Goal: Contribute content: Contribute content

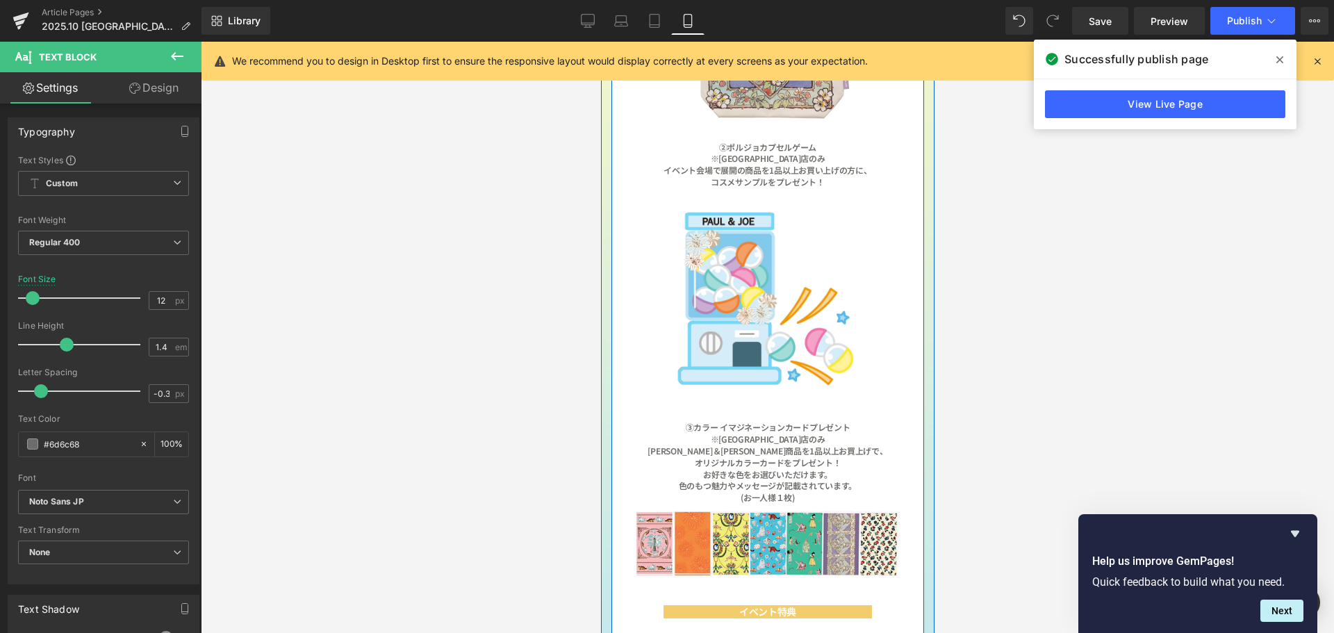
scroll to position [1111, 0]
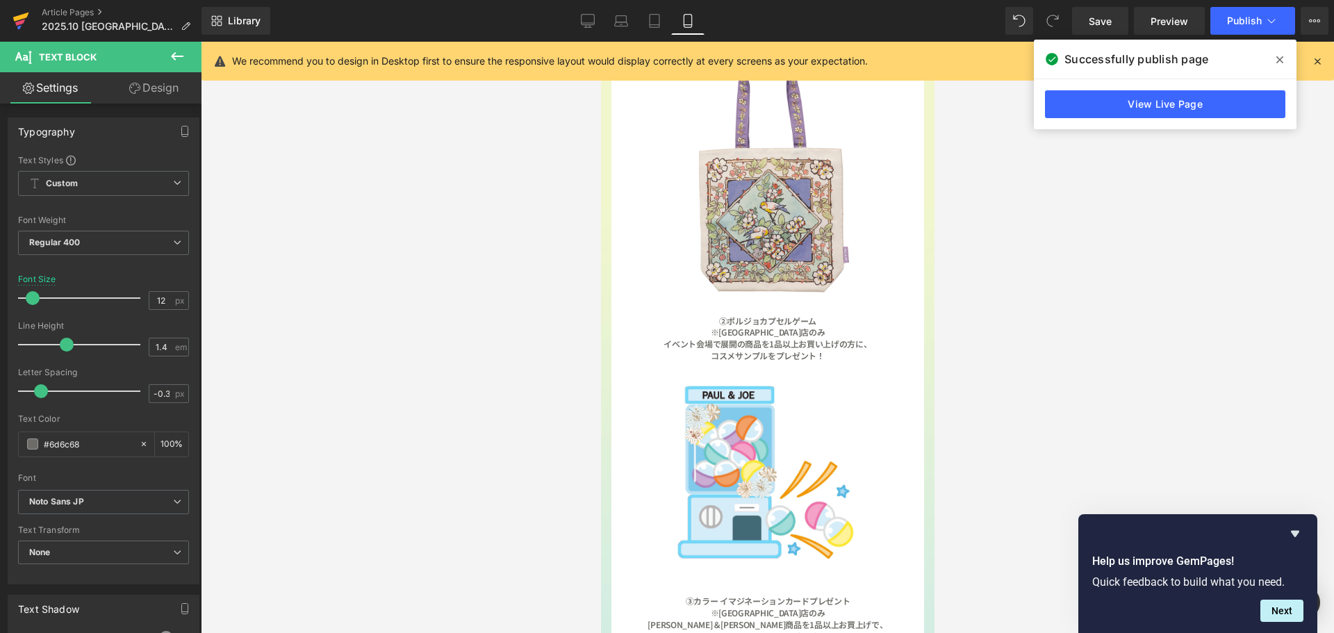
click at [19, 17] on icon at bounding box center [21, 17] width 16 height 9
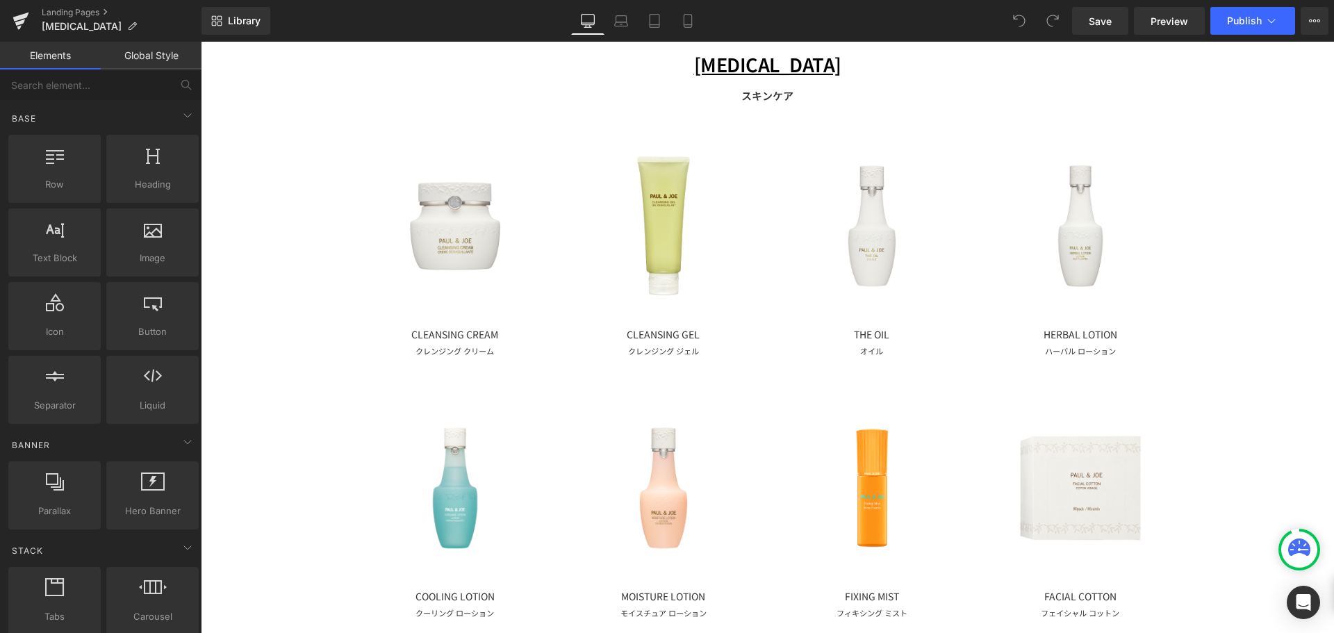
scroll to position [139, 0]
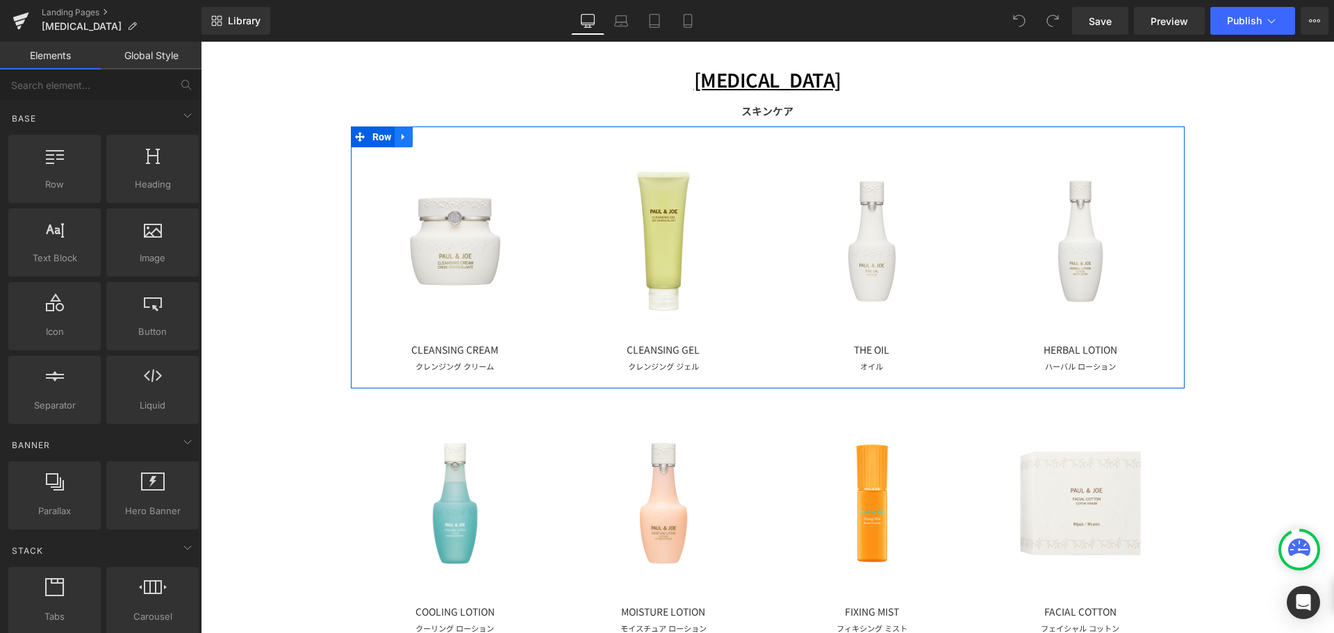
click at [402, 136] on icon at bounding box center [404, 136] width 10 height 10
click at [422, 141] on link at bounding box center [422, 136] width 18 height 21
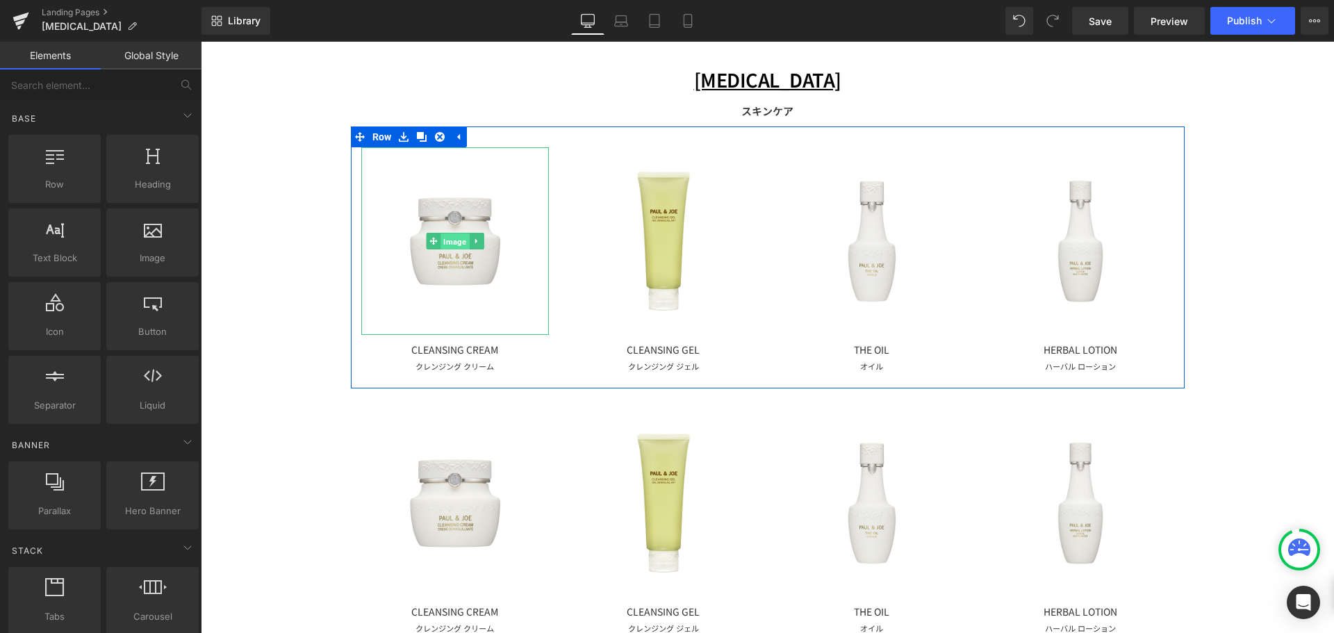
click at [444, 235] on span "Image" at bounding box center [454, 241] width 28 height 17
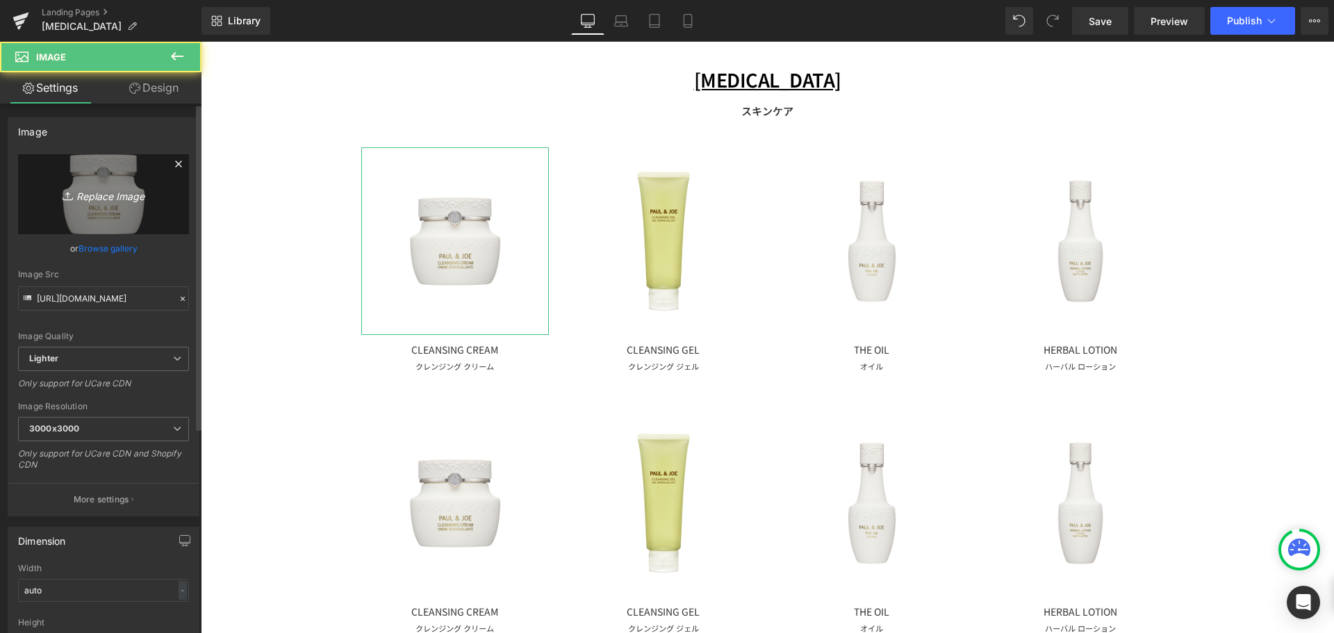
click at [105, 182] on link "Replace Image" at bounding box center [103, 194] width 171 height 80
type input "C:\fakepath\イドラ プルミエール.png"
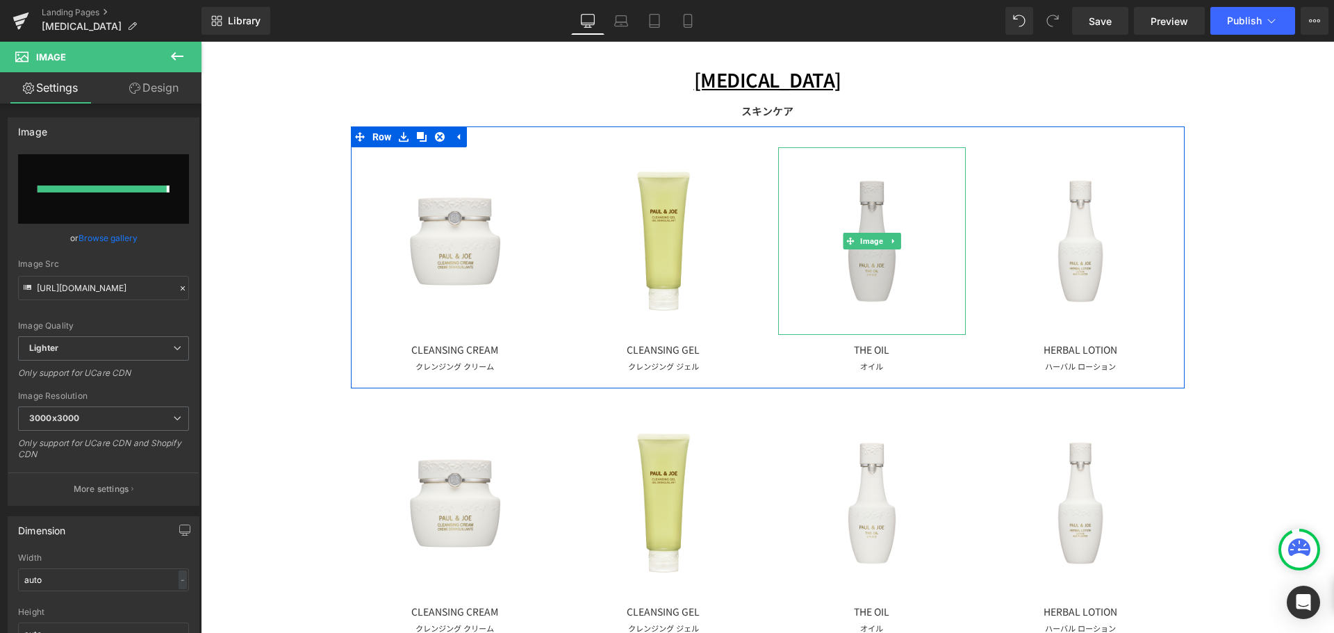
type input "https://ucarecdn.com/09dfcbd9-64cd-4d4e-9e64-35af9d9511f8/-/format/auto/-/previ…"
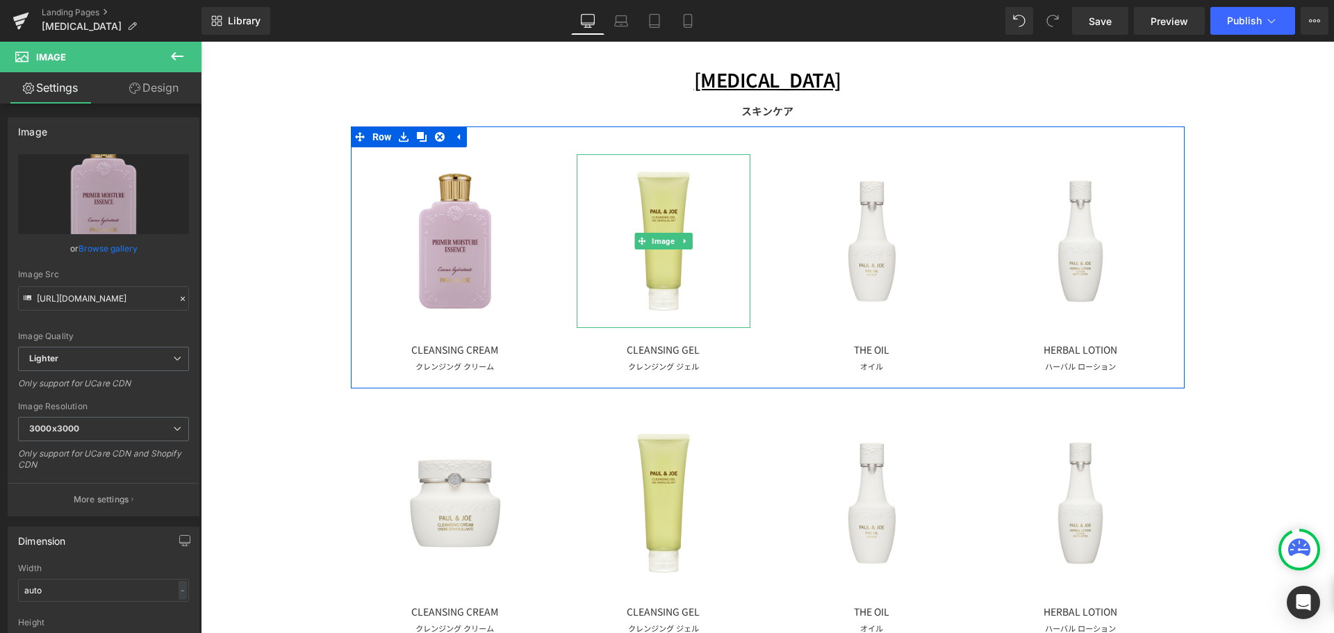
drag, startPoint x: 666, startPoint y: 238, endPoint x: 366, endPoint y: 197, distance: 302.9
click at [666, 238] on span "Image" at bounding box center [663, 241] width 28 height 17
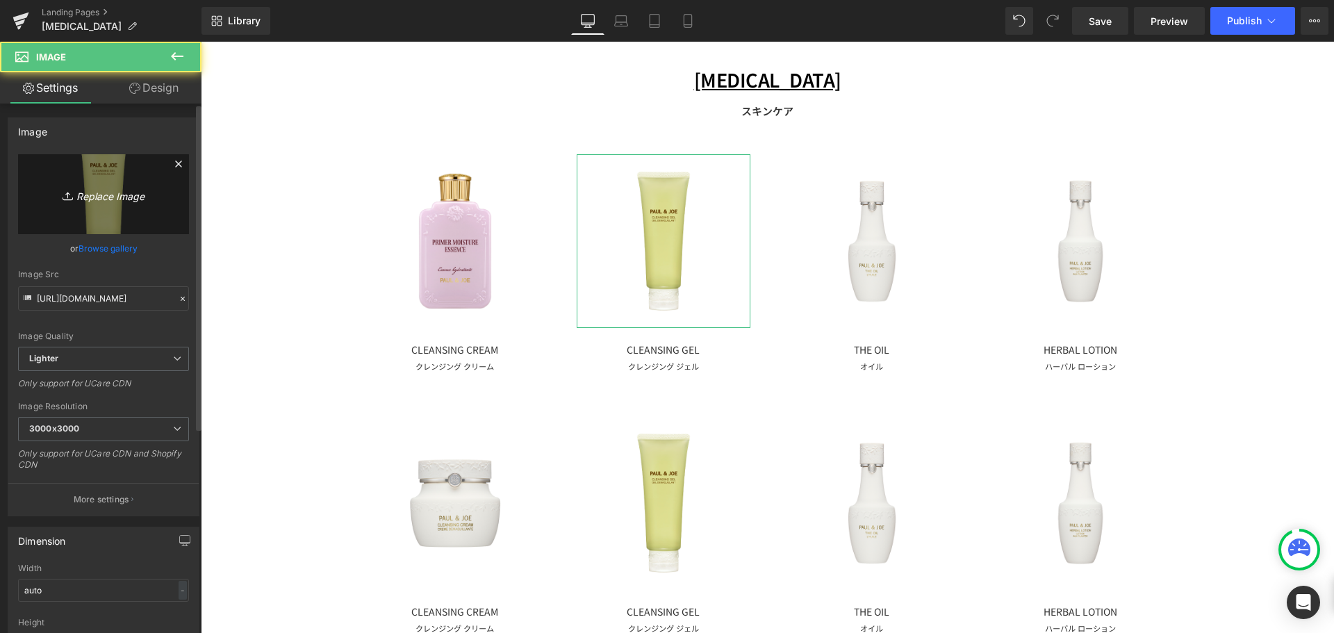
click at [82, 206] on link "Replace Image" at bounding box center [103, 194] width 171 height 80
type input "C:\fakepath\ダブル コンセントレート セラム.png"
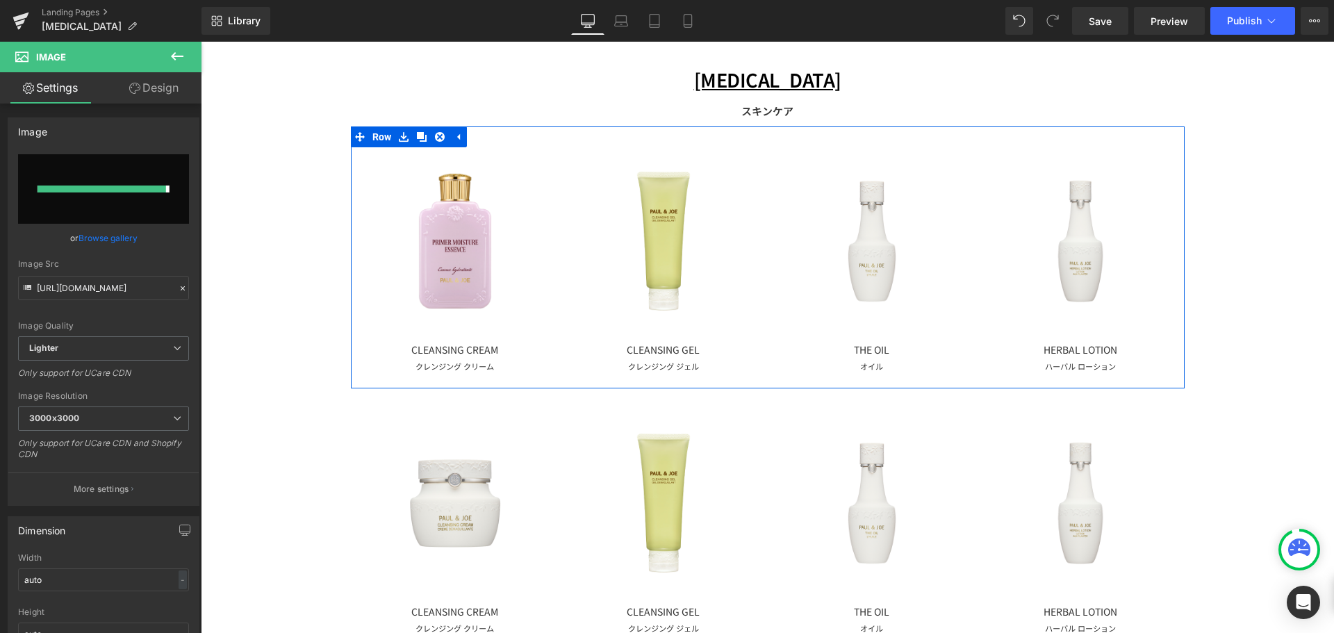
type input "https://ucarecdn.com/659aaaca-329a-4ce1-a0f0-163a35a57736/-/format/auto/-/previ…"
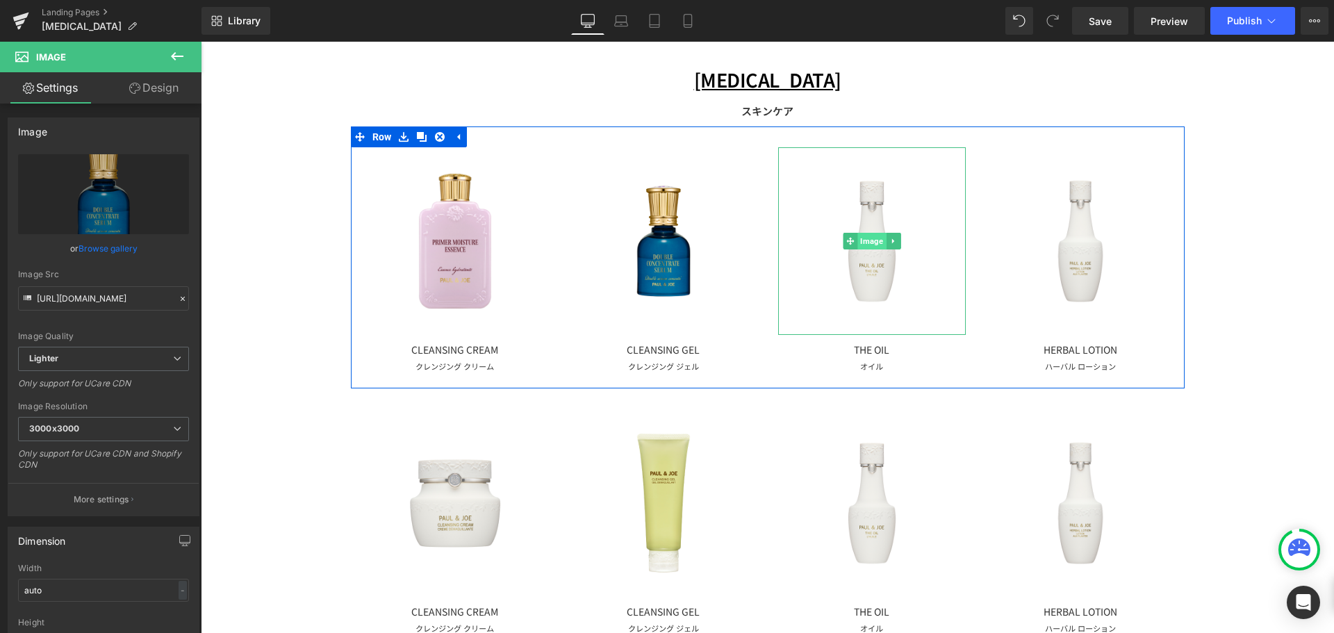
click at [868, 243] on span "Image" at bounding box center [871, 241] width 28 height 17
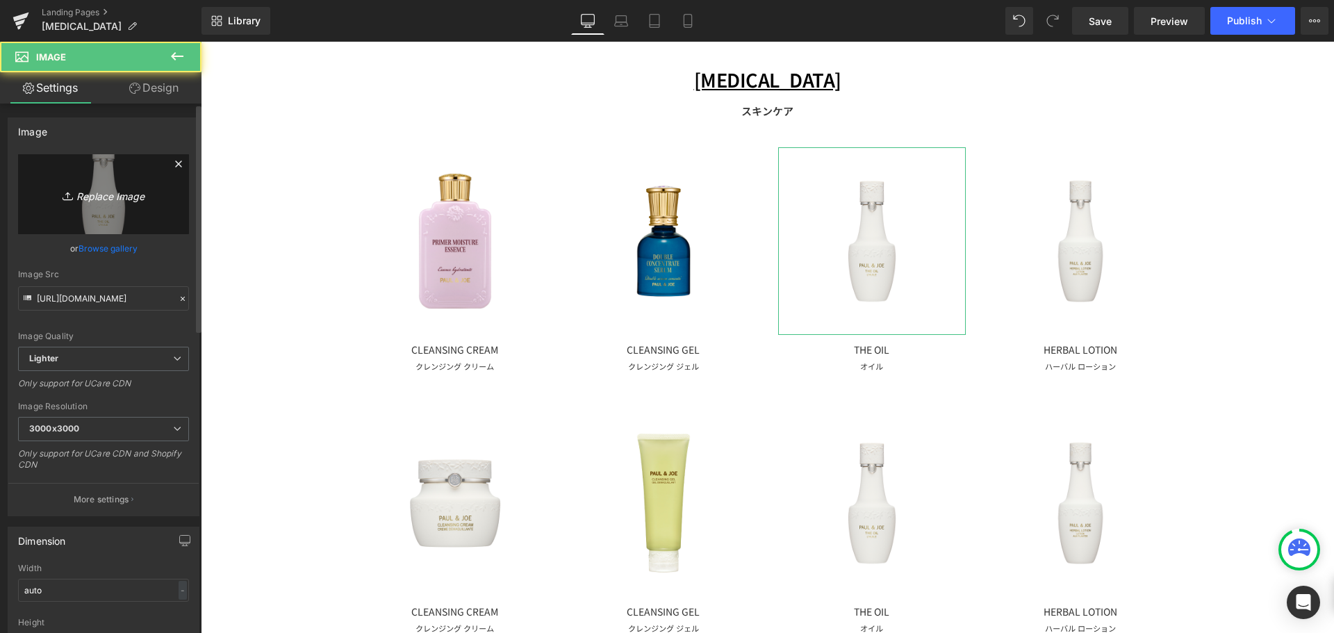
click at [145, 179] on link "Replace Image" at bounding box center [103, 194] width 171 height 80
type input "C:\fakepath\リペア トリートメント.png"
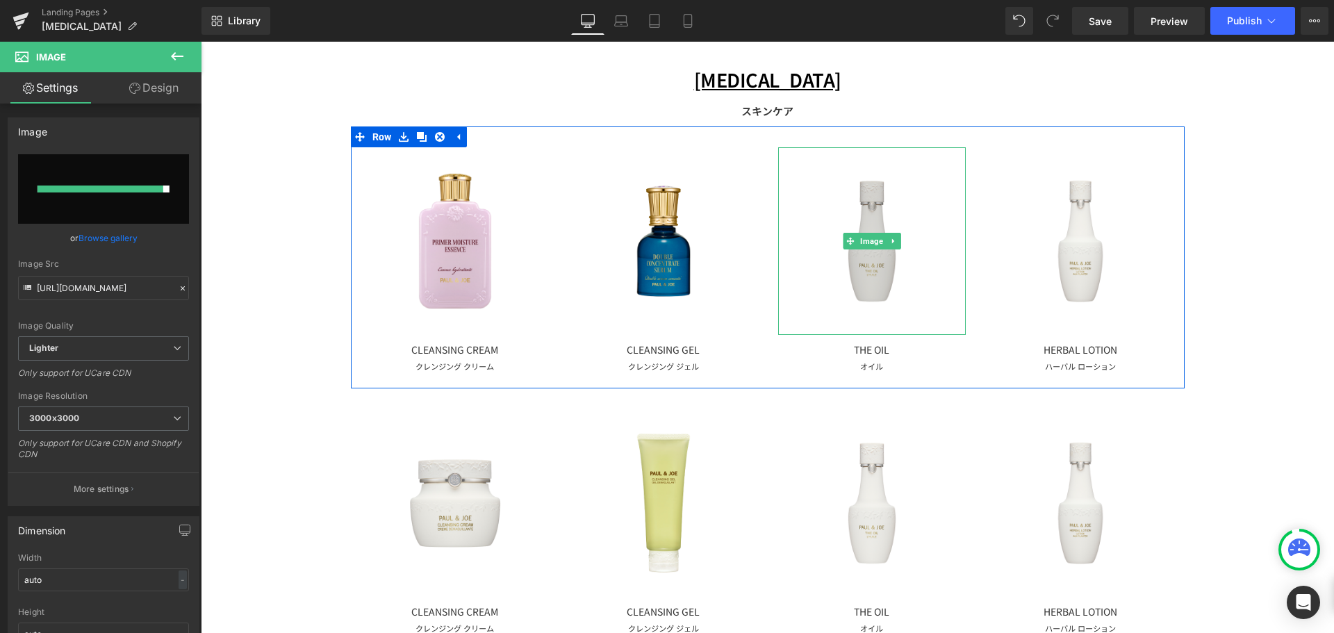
type input "https://ucarecdn.com/624b74bd-34bf-47df-ba04-a05ebe64a3c7/-/format/auto/-/previ…"
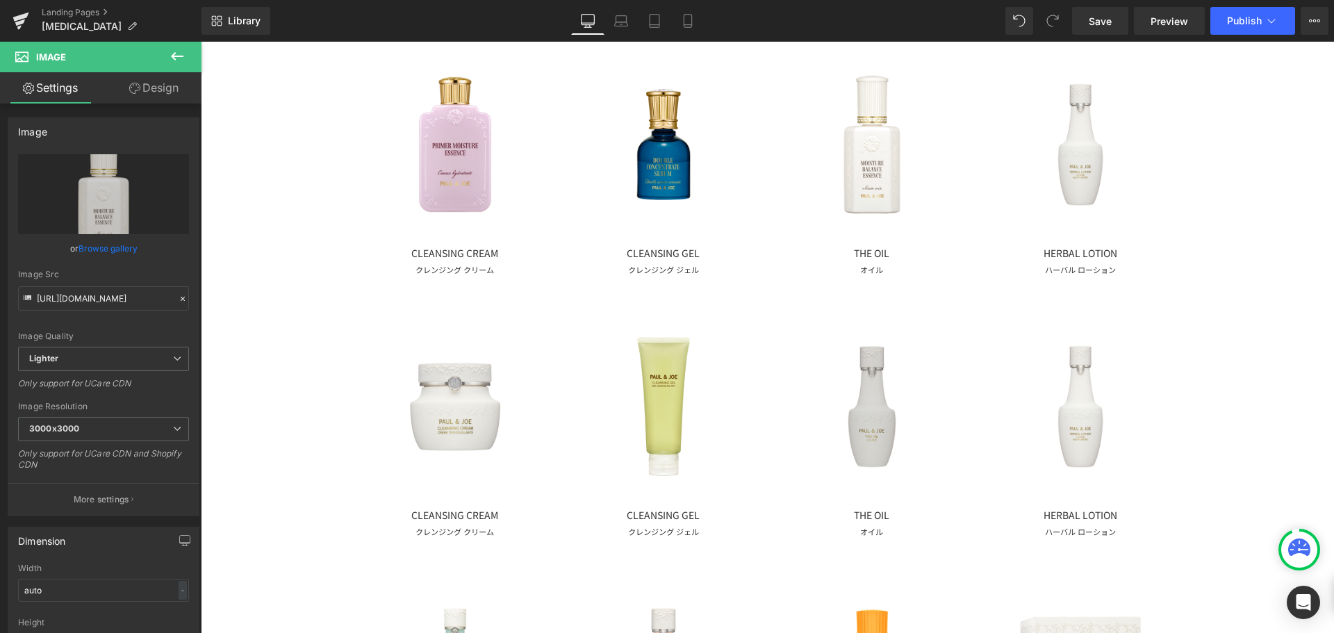
scroll to position [208, 0]
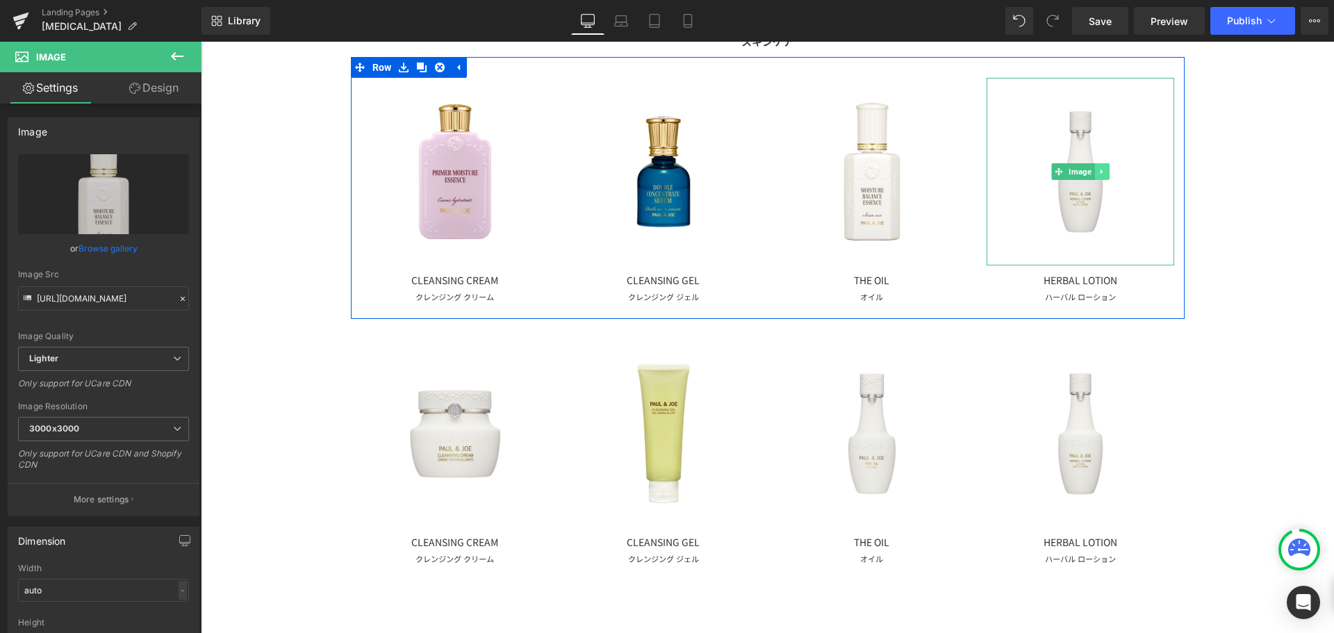
click at [1101, 172] on link at bounding box center [1101, 171] width 15 height 17
click at [1105, 172] on icon at bounding box center [1109, 171] width 8 height 8
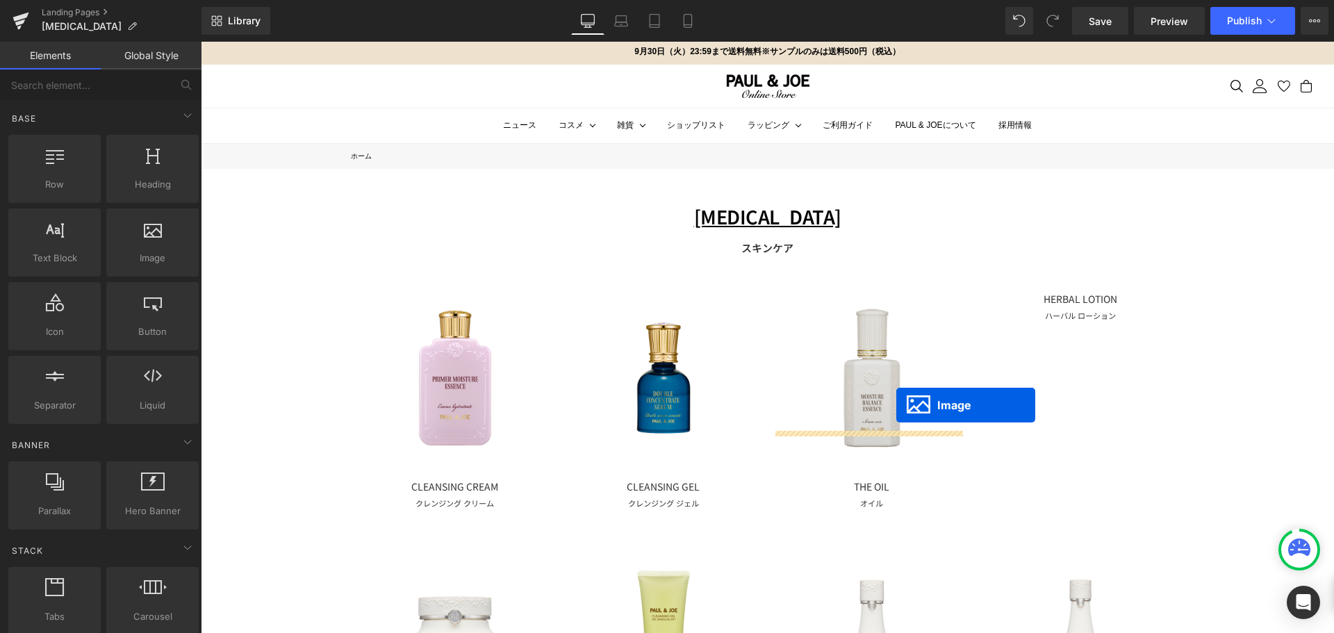
scroll to position [0, 0]
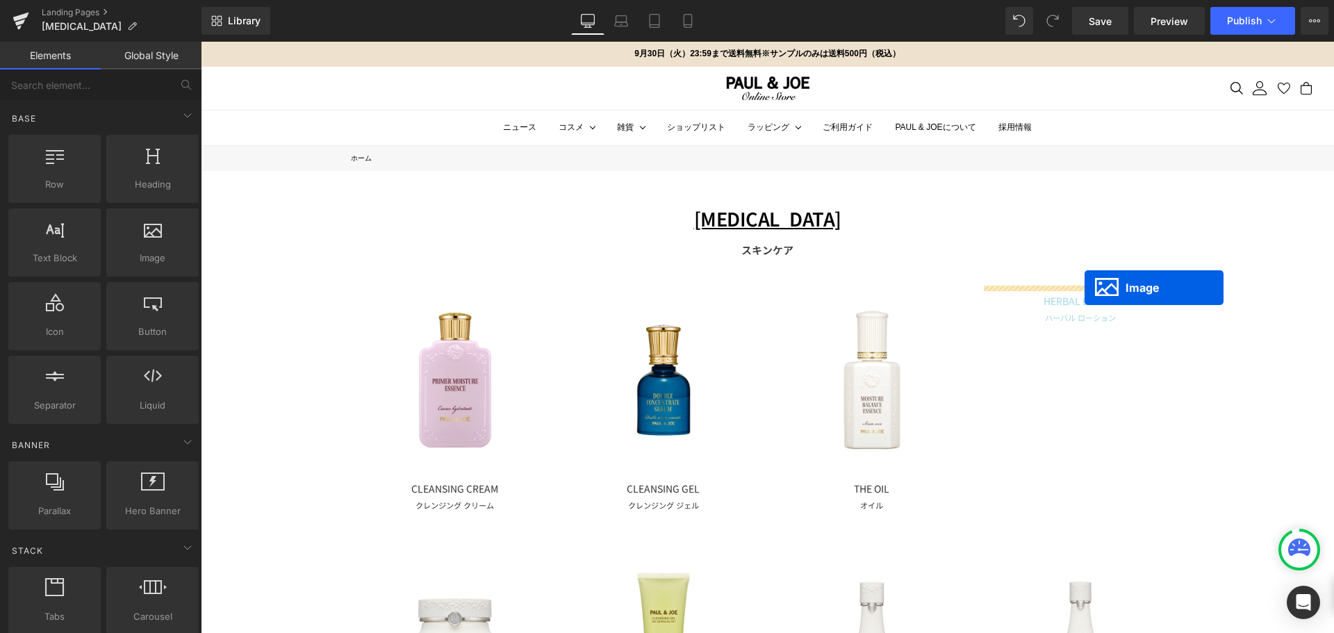
drag, startPoint x: 656, startPoint y: 416, endPoint x: 1084, endPoint y: 288, distance: 447.5
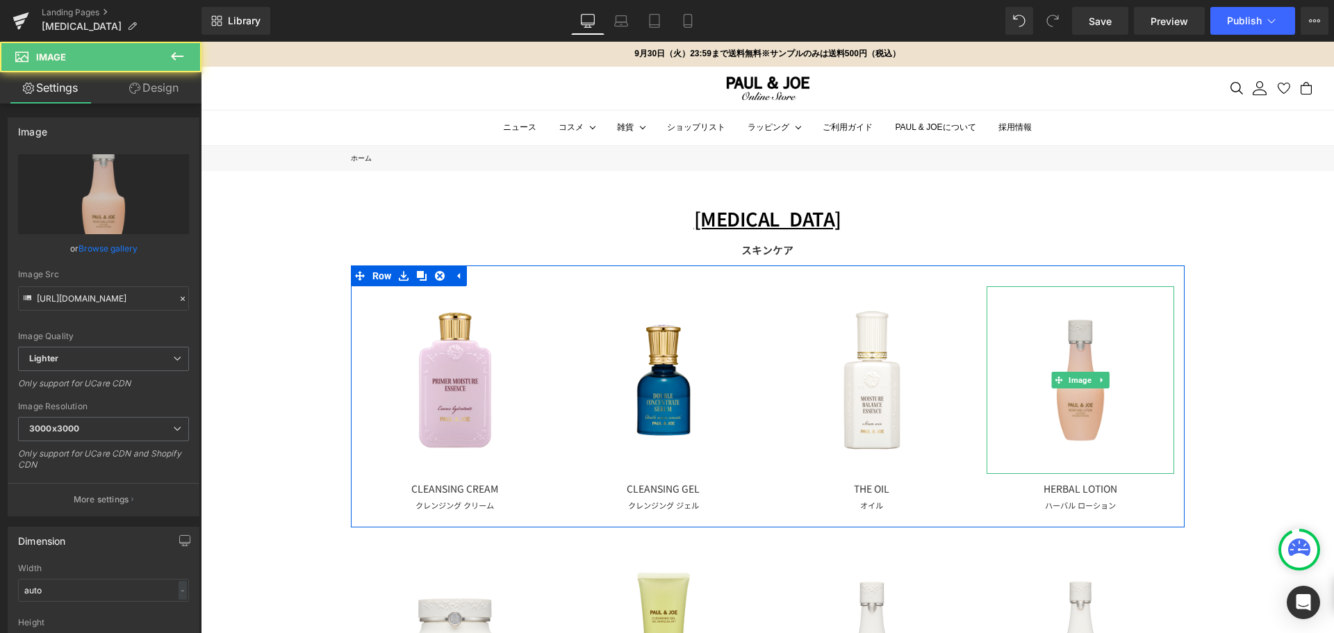
scroll to position [278, 0]
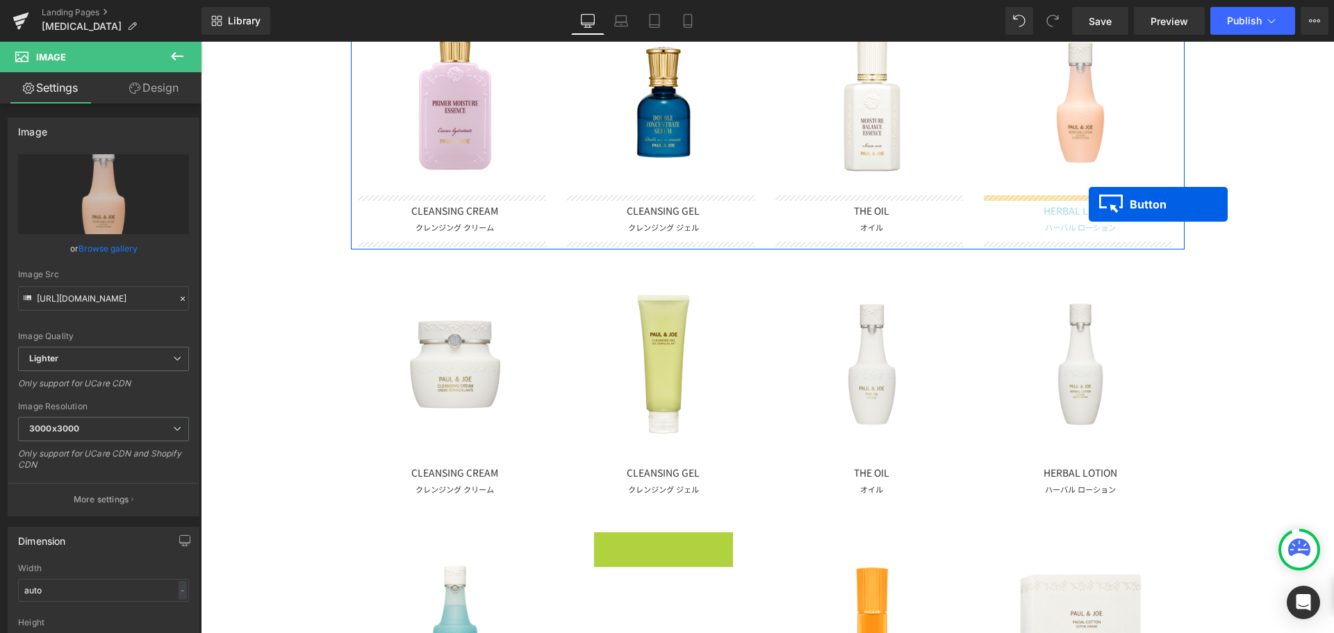
drag, startPoint x: 653, startPoint y: 549, endPoint x: 1089, endPoint y: 204, distance: 555.4
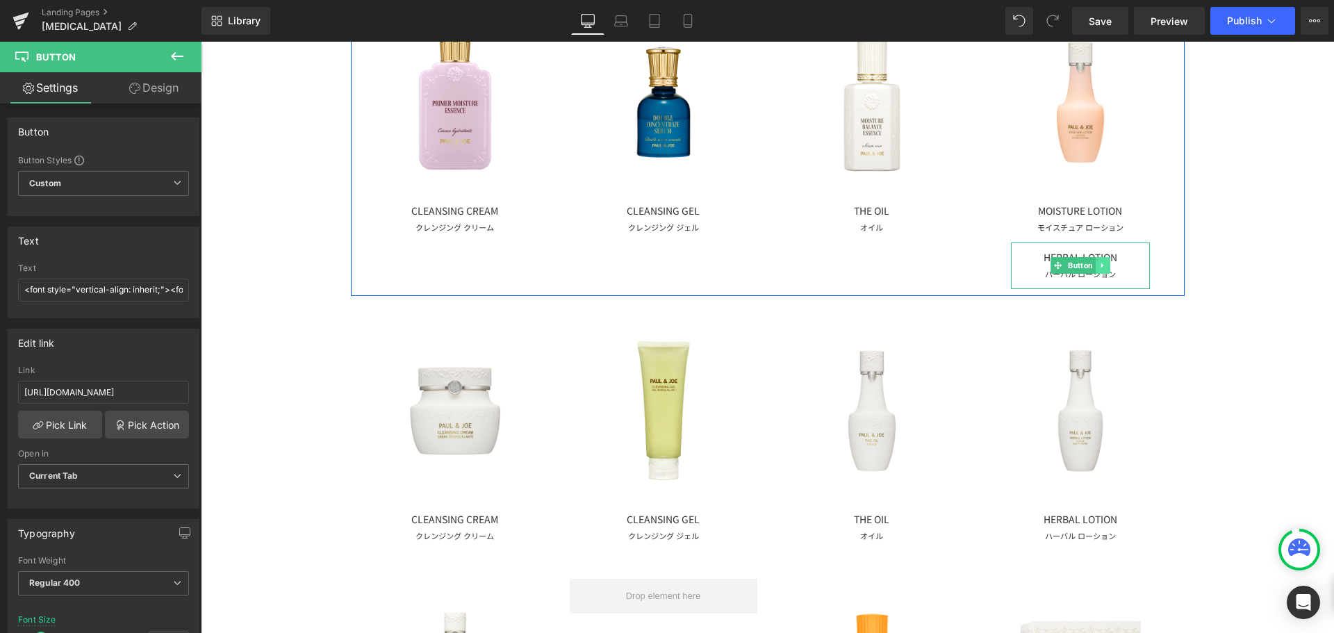
click at [1100, 265] on icon at bounding box center [1101, 265] width 2 height 5
click at [1106, 264] on icon at bounding box center [1110, 266] width 8 height 8
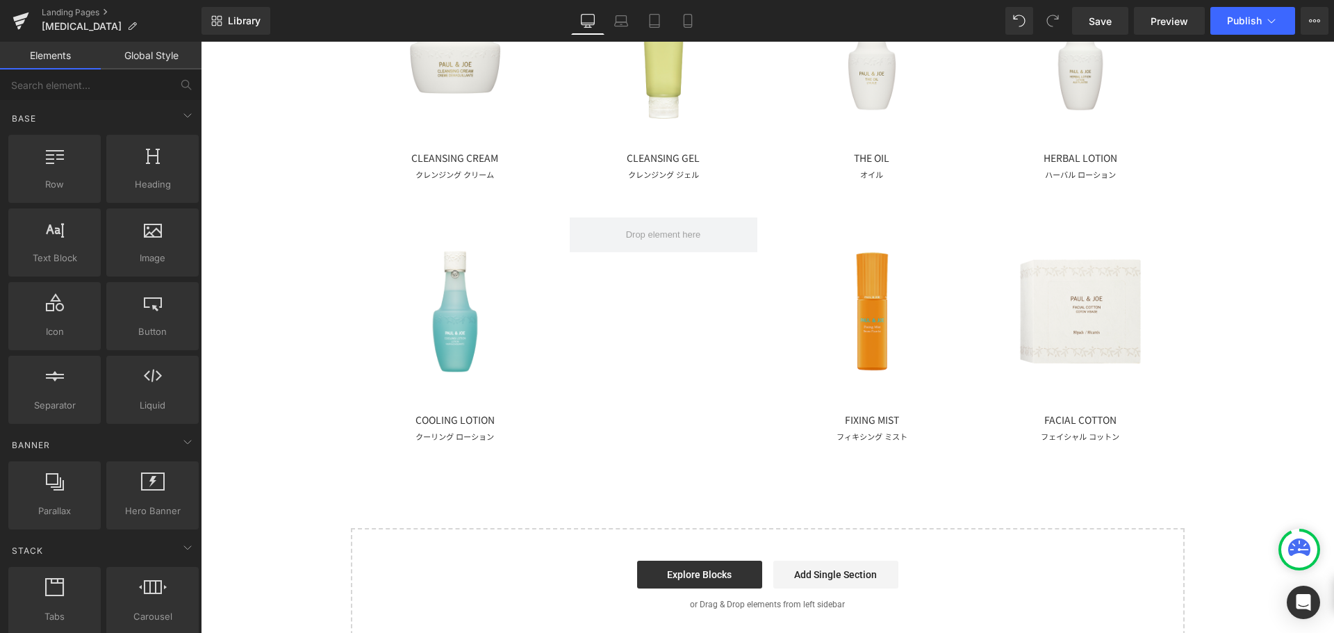
scroll to position [625, 0]
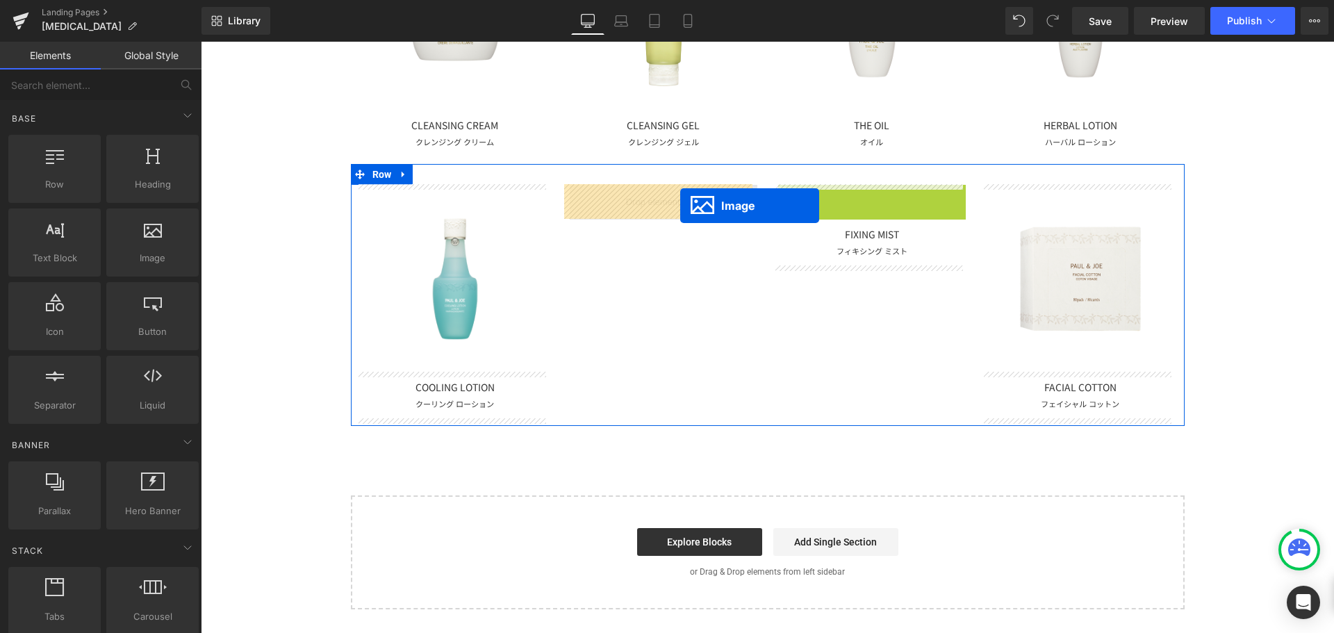
drag, startPoint x: 867, startPoint y: 279, endPoint x: 680, endPoint y: 206, distance: 200.6
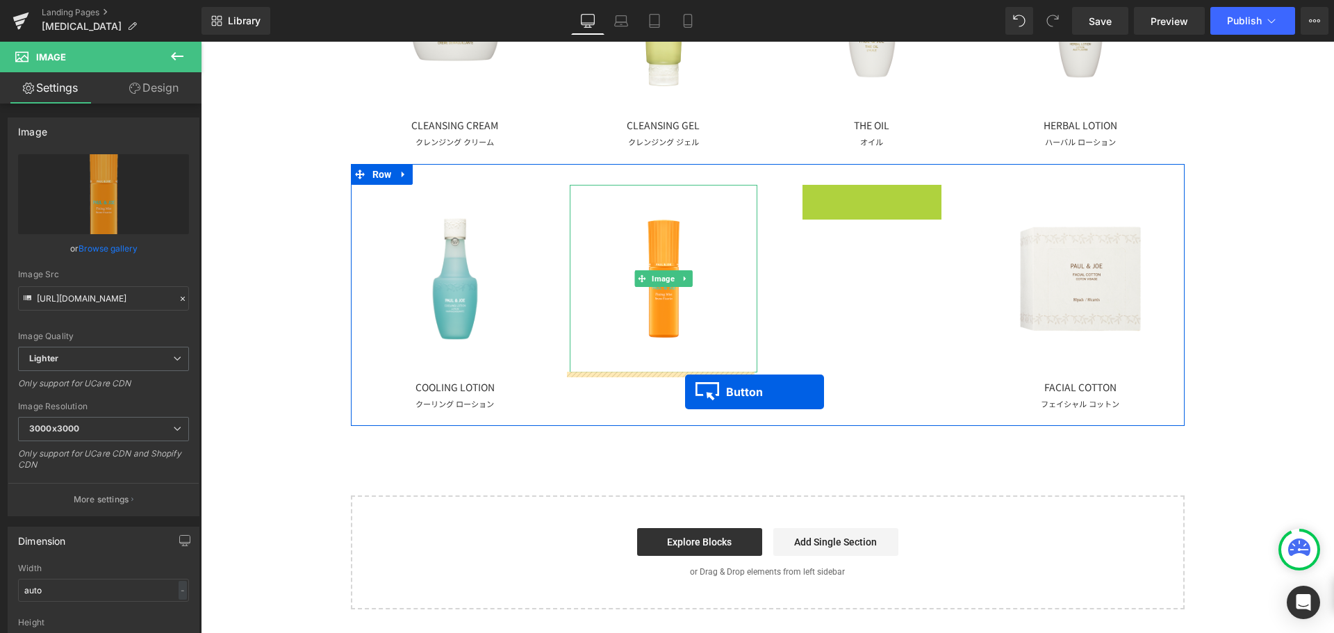
drag, startPoint x: 870, startPoint y: 207, endPoint x: 1176, endPoint y: 282, distance: 315.4
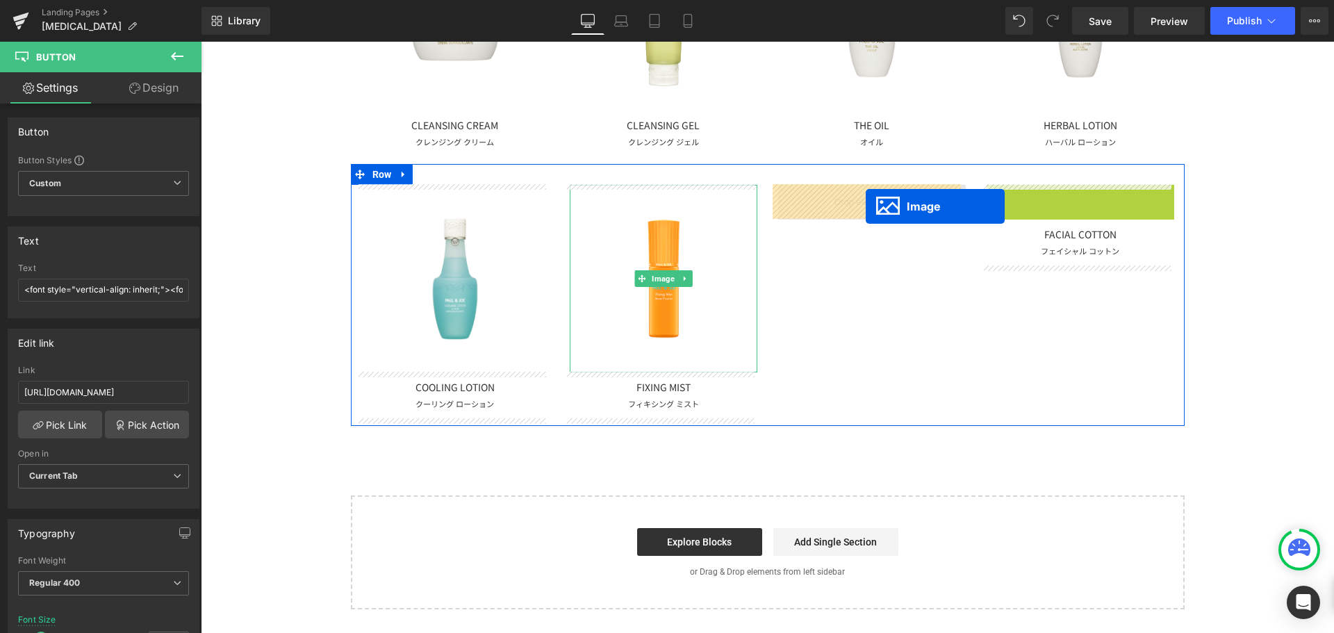
drag, startPoint x: 1077, startPoint y: 277, endPoint x: 866, endPoint y: 206, distance: 222.8
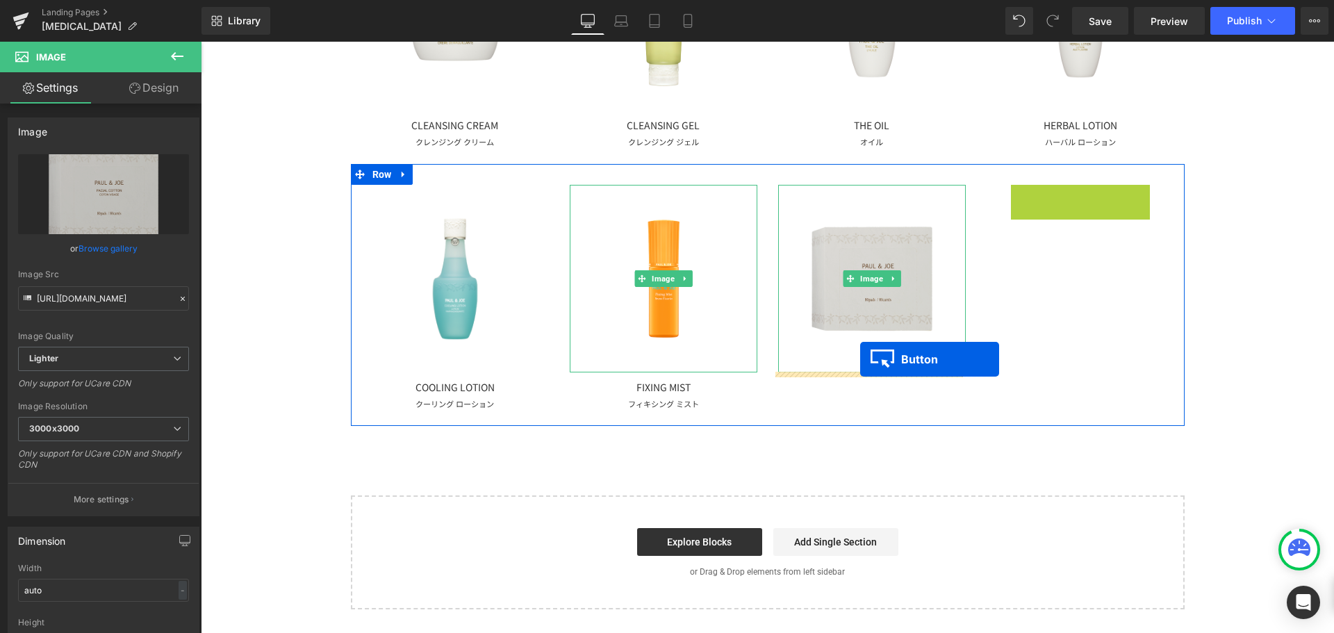
drag, startPoint x: 1074, startPoint y: 206, endPoint x: 860, endPoint y: 359, distance: 263.3
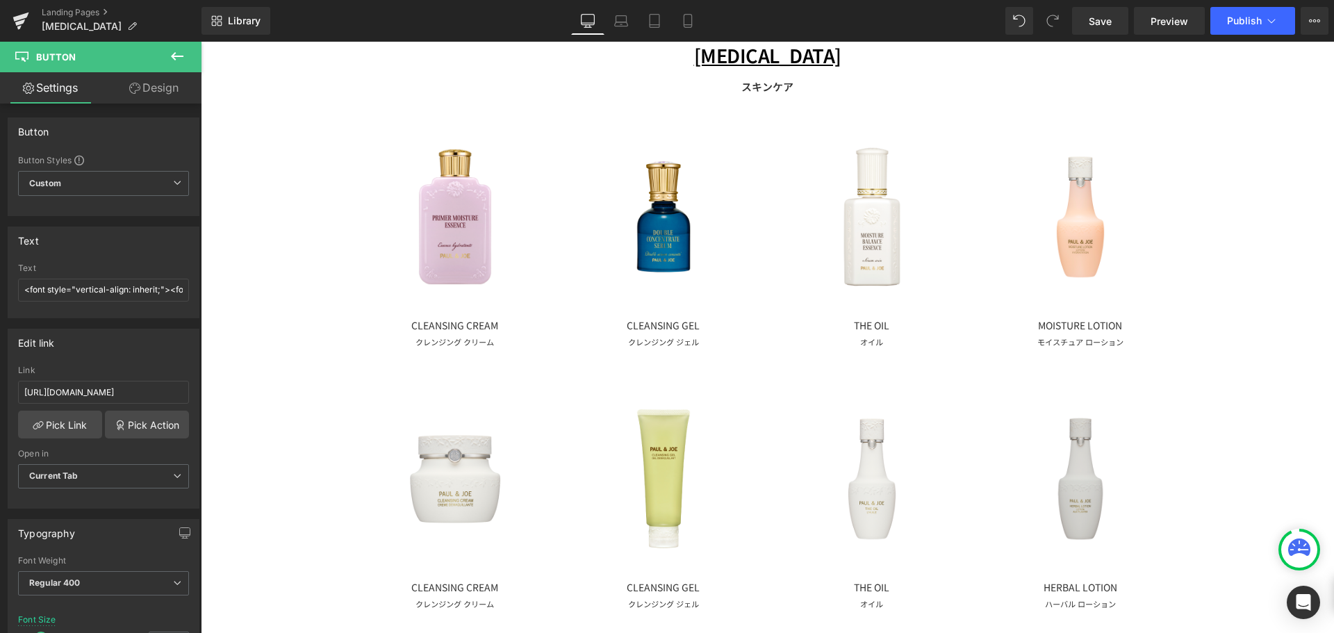
scroll to position [139, 0]
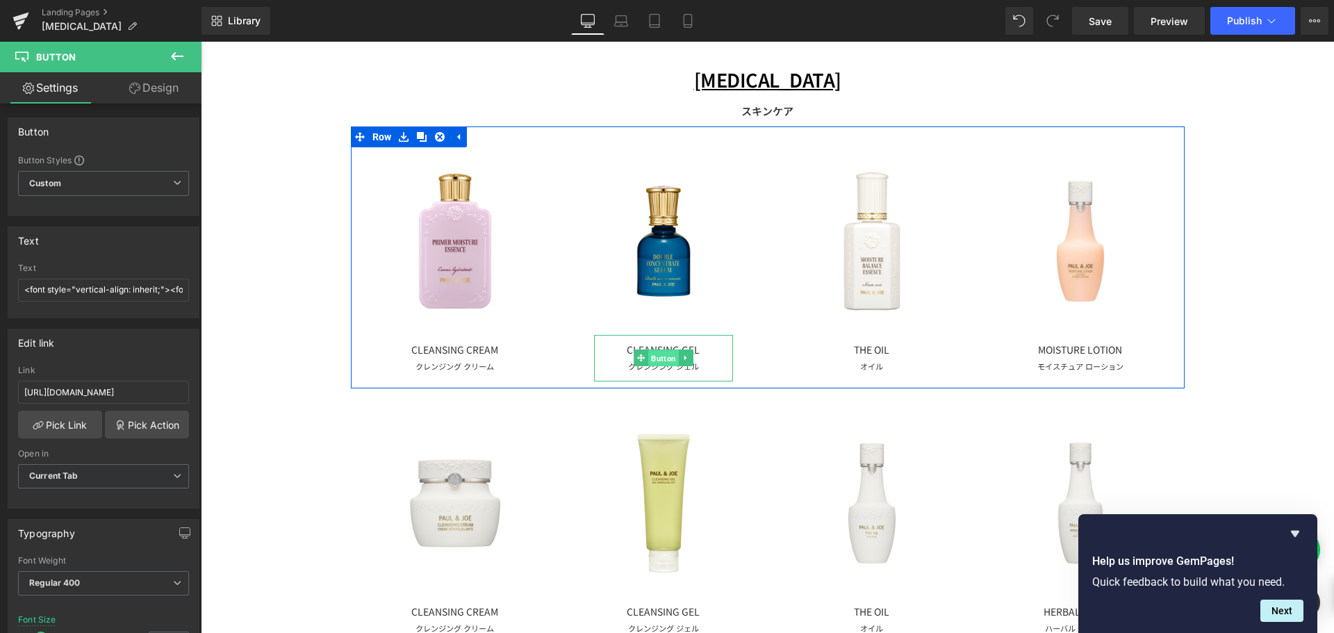
click at [665, 360] on span "Button" at bounding box center [663, 358] width 31 height 17
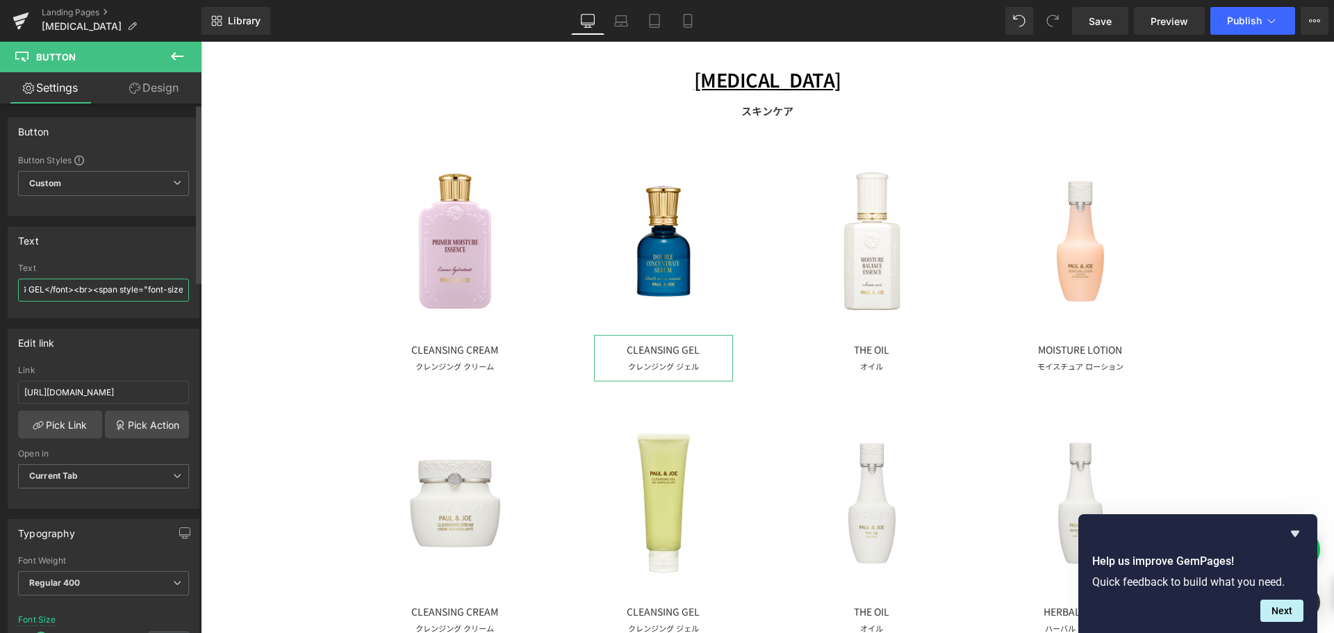
drag, startPoint x: 88, startPoint y: 292, endPoint x: 187, endPoint y: 299, distance: 99.6
click at [187, 299] on div "<font style="vertical-align: inherit;"><font style="vertical-align: inherit;">C…" at bounding box center [103, 290] width 190 height 54
click at [74, 294] on input "<font style="vertical-align: inherit;"><font style="vertical-align: inherit;">C…" at bounding box center [103, 290] width 171 height 23
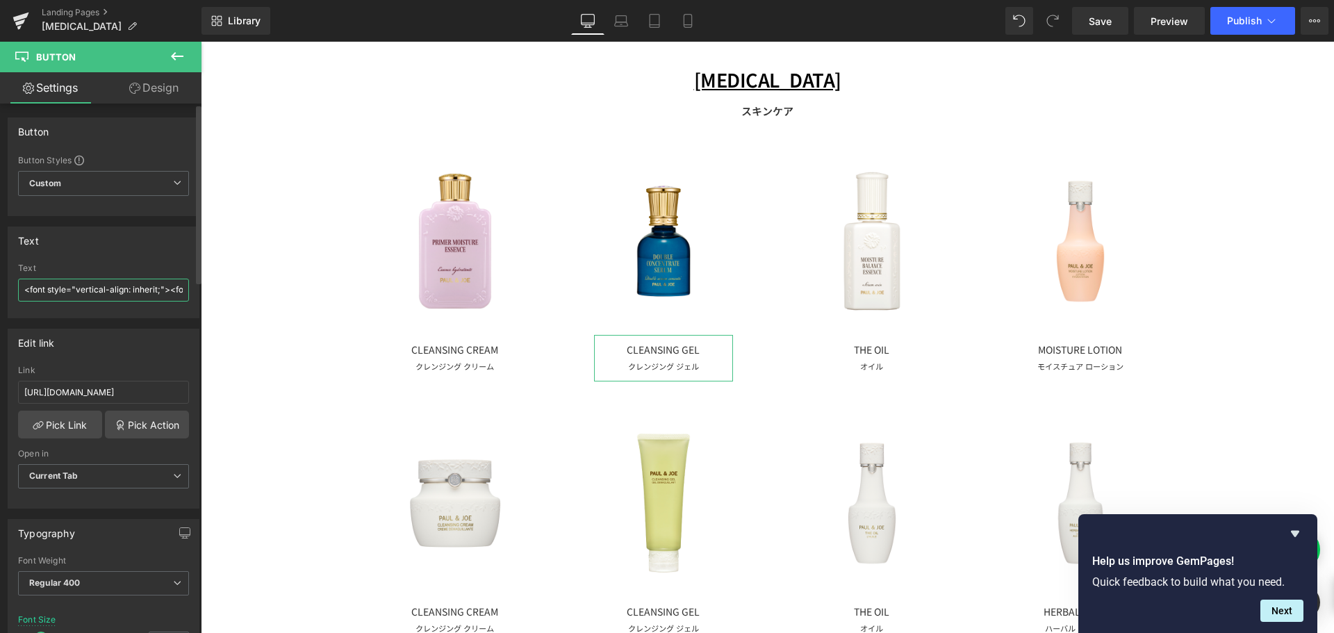
drag, startPoint x: 50, startPoint y: 288, endPoint x: 13, endPoint y: 290, distance: 37.5
click at [13, 290] on div "<font style="vertical-align: inherit;"><font style="vertical-align: inherit;">C…" at bounding box center [103, 290] width 190 height 54
click at [157, 290] on input "<font style="vertical-align: inherit;"><font style="vertical-align: inherit;">C…" at bounding box center [103, 290] width 171 height 23
drag, startPoint x: 122, startPoint y: 289, endPoint x: 135, endPoint y: 286, distance: 12.8
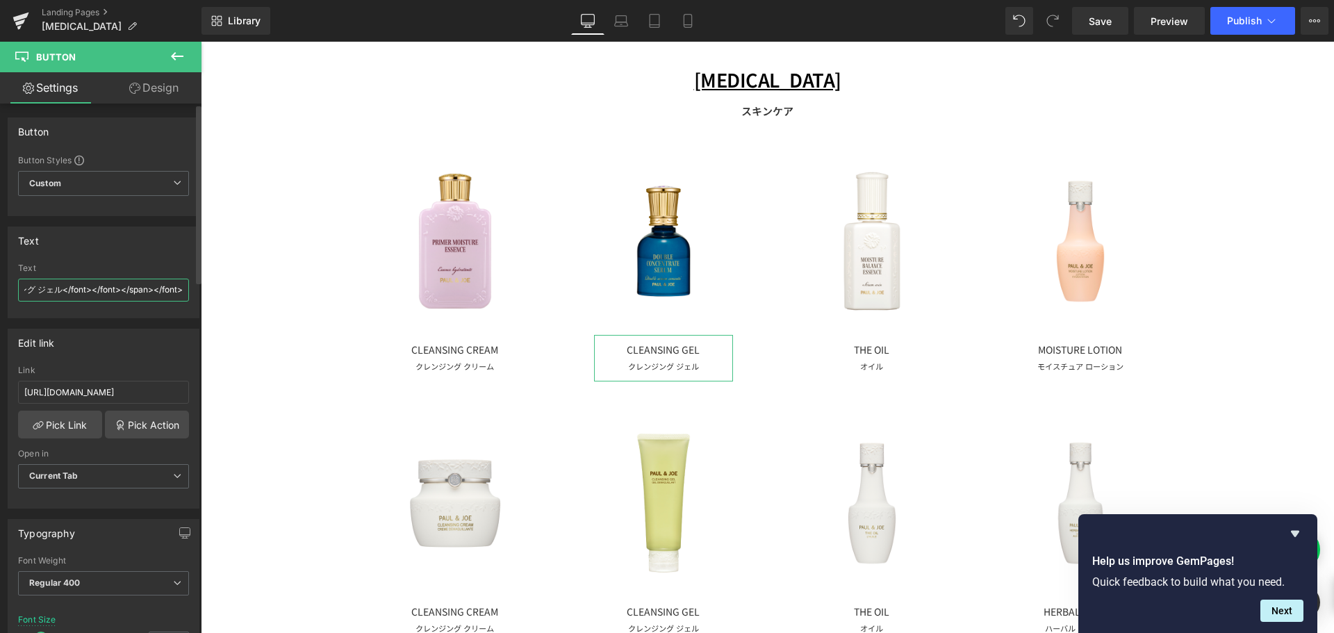
click at [139, 286] on input "<font style="vertical-align: inherit;"><font style="vertical-align: inherit;">C…" at bounding box center [103, 290] width 171 height 23
click at [58, 290] on input "<font style="vertical-align: inherit;"><font style="vertical-align: inherit;">C…" at bounding box center [103, 290] width 171 height 23
click at [53, 290] on input "<font style="vertical-align: inherit;"><font style="vertical-align: inherit;">C…" at bounding box center [103, 290] width 171 height 23
drag, startPoint x: 110, startPoint y: 292, endPoint x: 38, endPoint y: 292, distance: 71.6
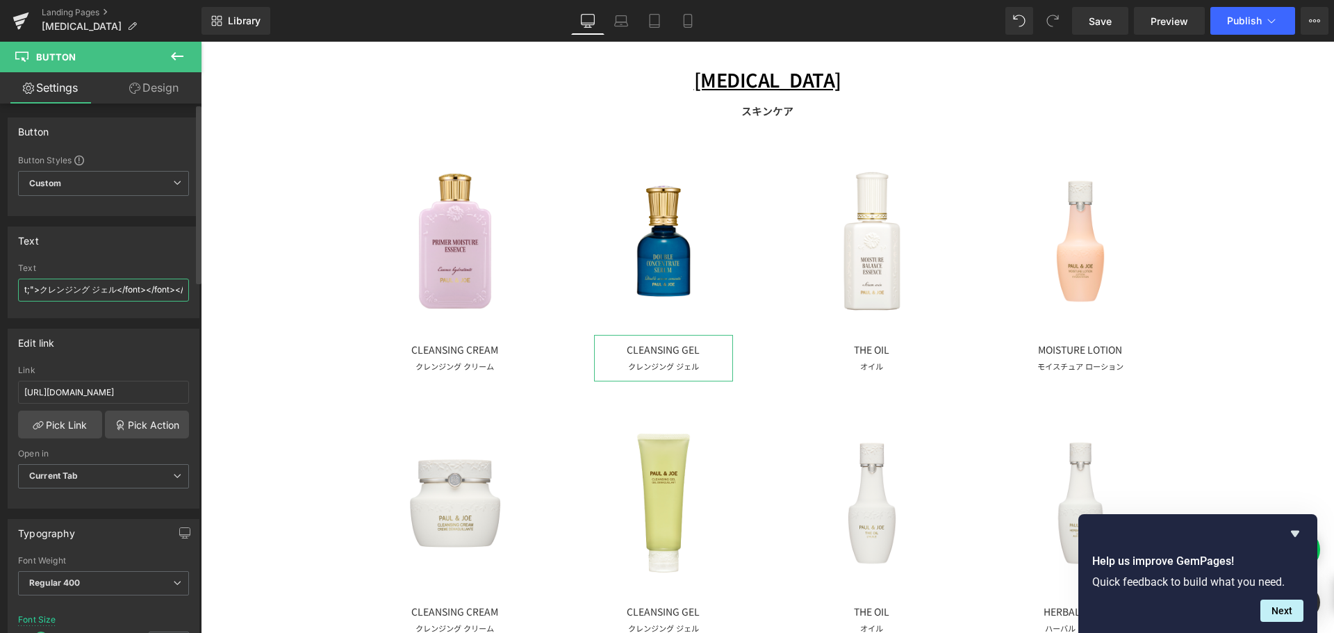
click at [38, 292] on input "<font style="vertical-align: inherit;"><font style="vertical-align: inherit;">C…" at bounding box center [103, 290] width 171 height 23
paste input "ダブル コンセントレート セラム"
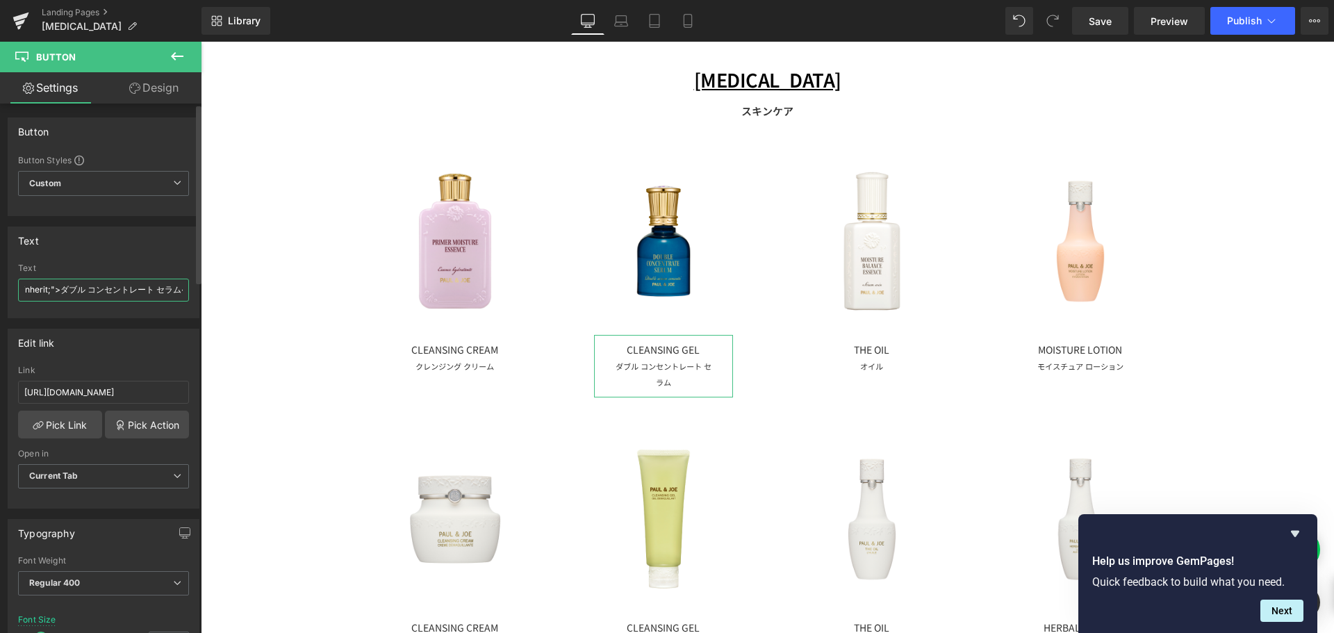
click at [85, 288] on input "<font style="vertical-align: inherit;"><font style="vertical-align: inherit;">C…" at bounding box center [103, 290] width 171 height 23
drag, startPoint x: 46, startPoint y: 290, endPoint x: 0, endPoint y: 286, distance: 46.0
click at [0, 286] on div "Text <font style="vertical-align: inherit;"><font style="vertical-align: inheri…" at bounding box center [104, 267] width 208 height 102
click at [140, 292] on input "<font style="vertical-align: inherit;"><font style="vertical-align: inherit;">C…" at bounding box center [103, 290] width 171 height 23
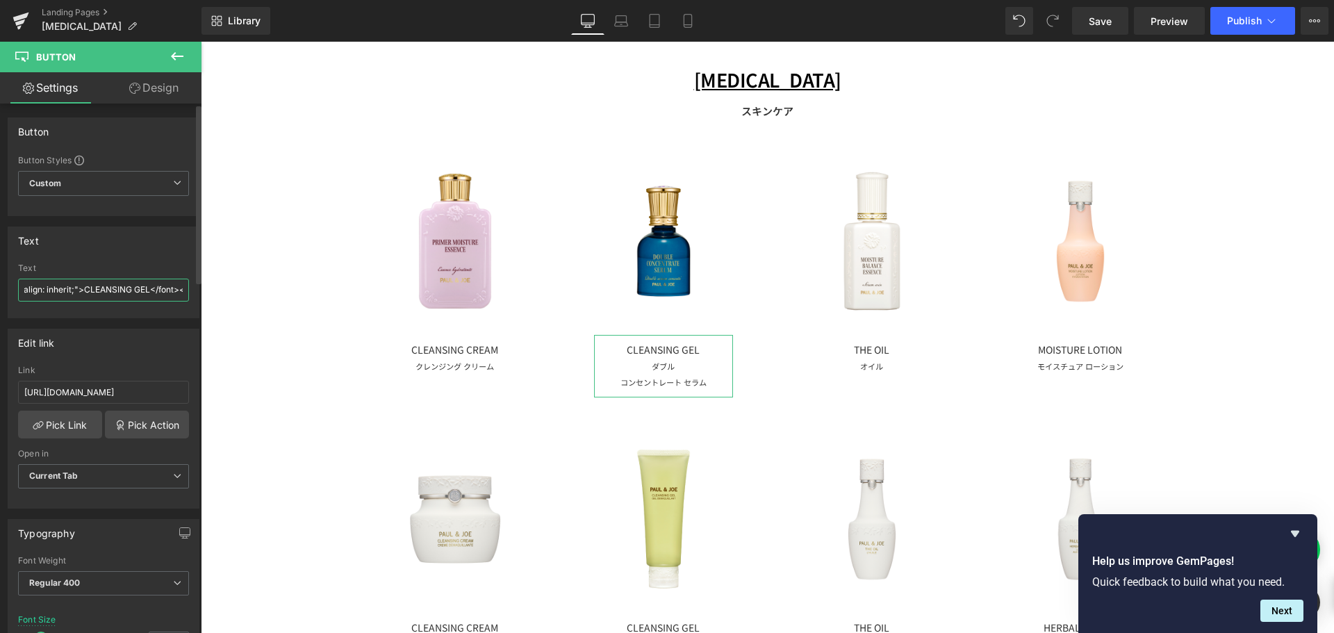
scroll to position [0, 238]
drag, startPoint x: 141, startPoint y: 289, endPoint x: 78, endPoint y: 294, distance: 62.7
click at [78, 294] on input "<font style="vertical-align: inherit;"><font style="vertical-align: inherit;">C…" at bounding box center [103, 290] width 171 height 23
paste input "DOUBLE CONCENTRATE SERUM"
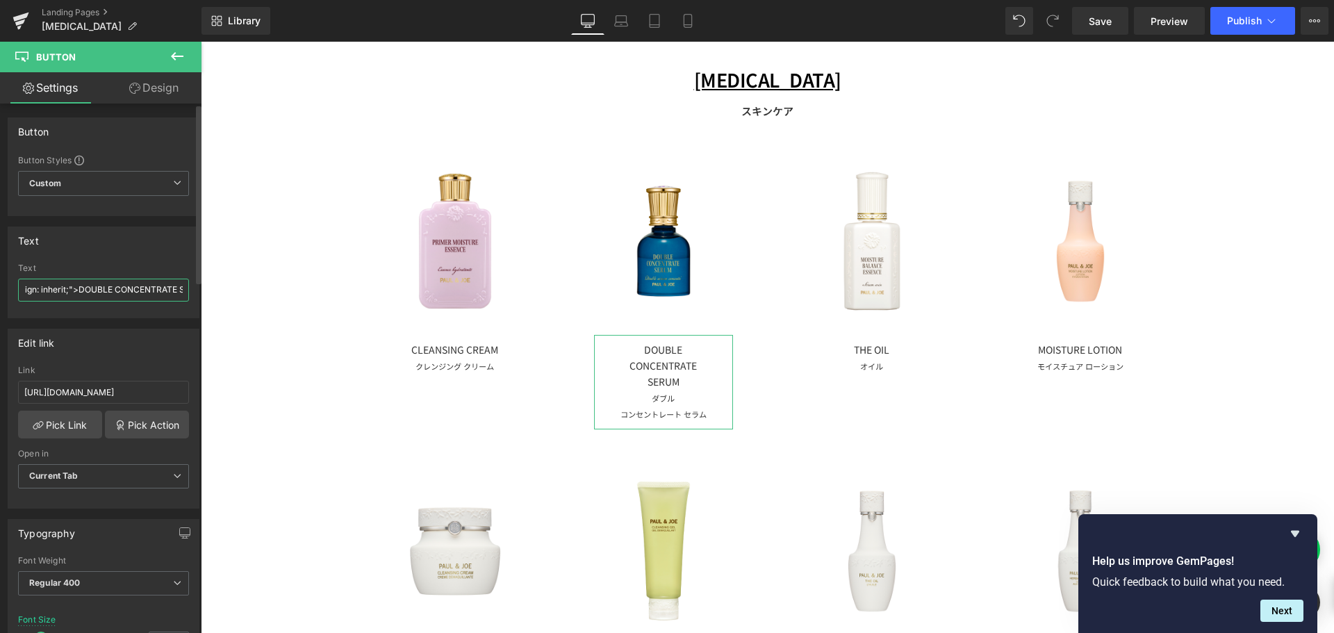
scroll to position [0, 267]
click at [84, 288] on input "<font style="vertical-align: inherit;"><font style="vertical-align: inherit;">D…" at bounding box center [103, 290] width 171 height 23
type input "<font style="vertical-align: inherit;"><font style="vertical-align: inherit;">D…"
click at [693, 28] on link "Mobile" at bounding box center [687, 21] width 33 height 28
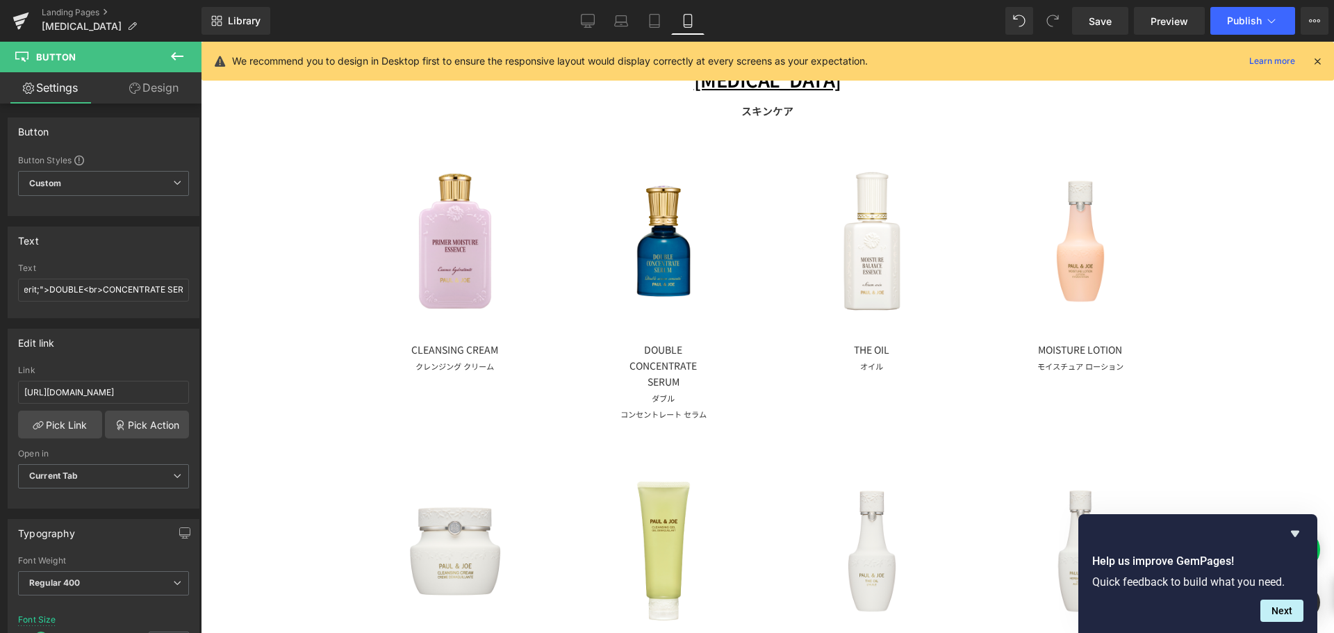
scroll to position [0, 0]
type input "10"
type input "100"
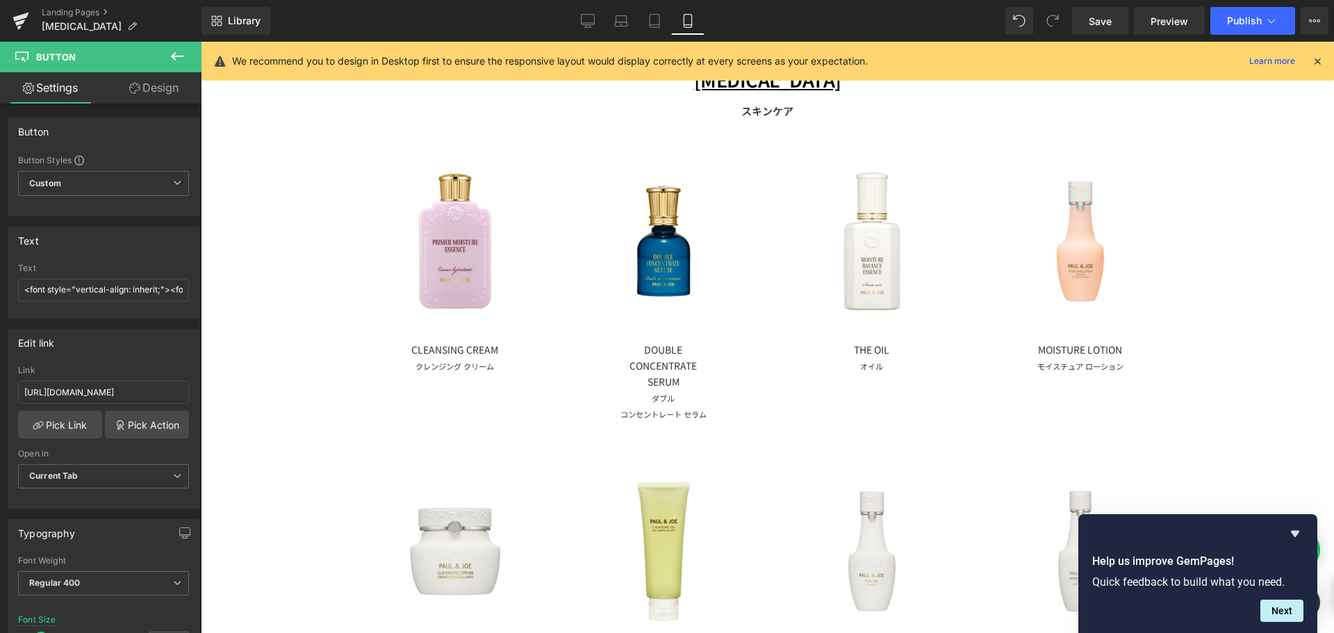
type input "100"
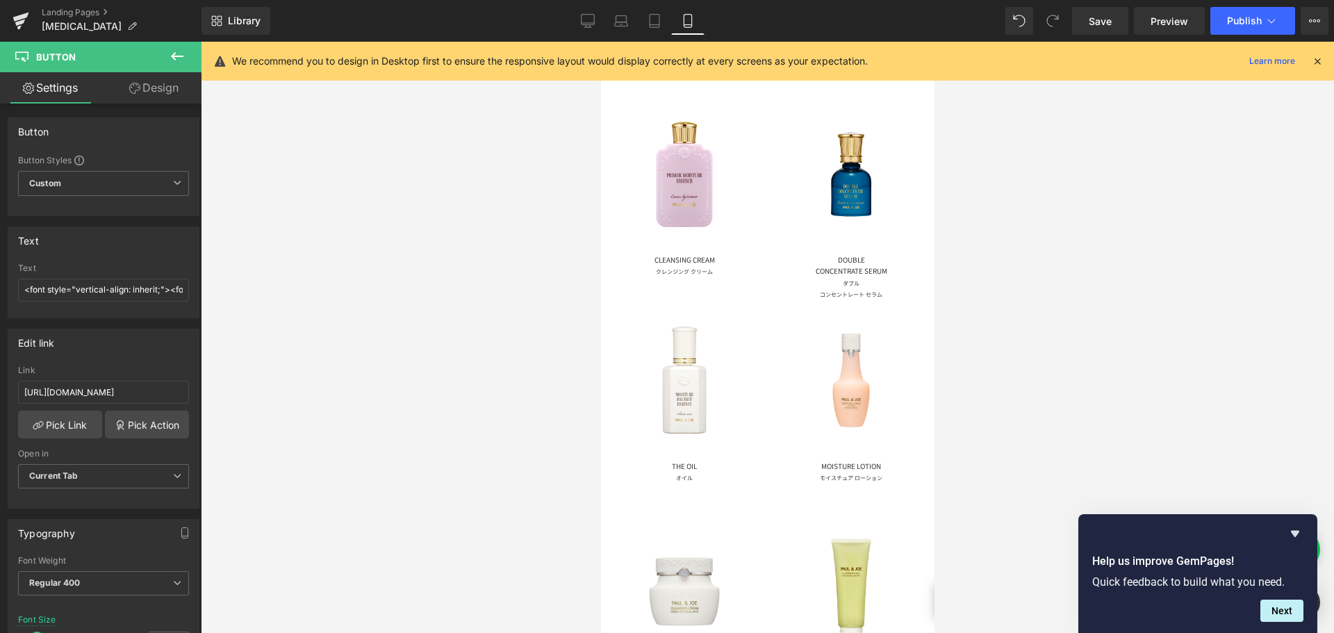
scroll to position [140, 0]
click at [586, 18] on icon at bounding box center [588, 21] width 14 height 14
type input "14"
type input "100"
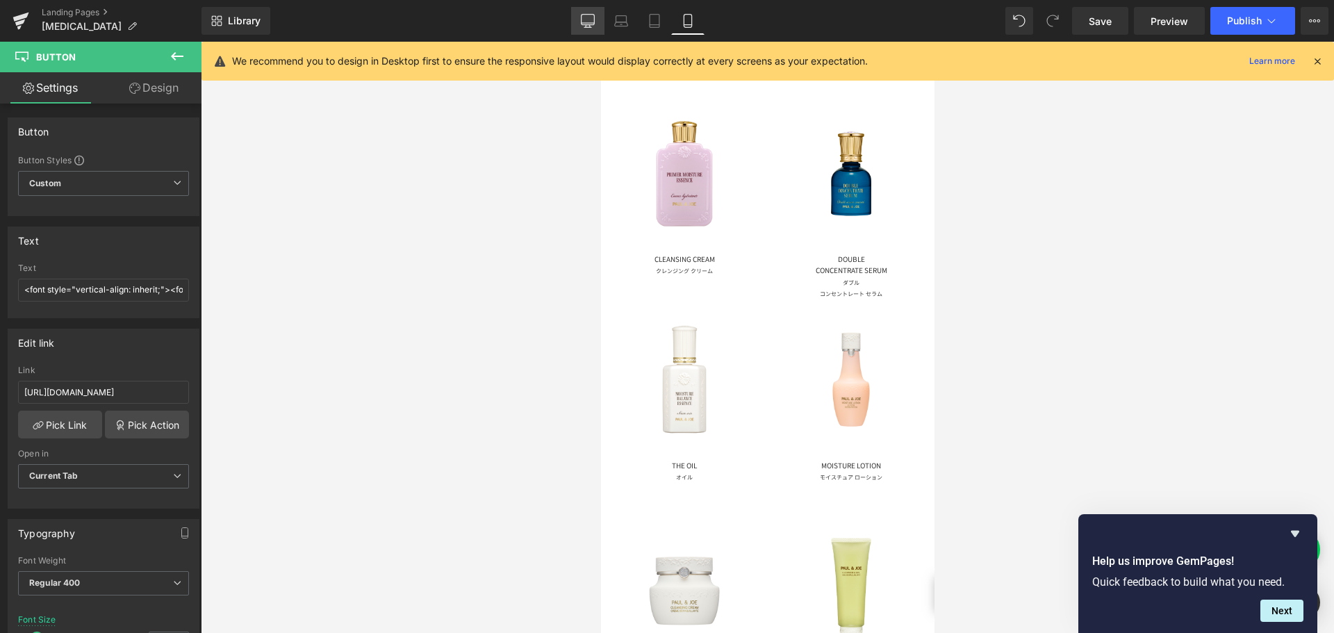
type input "100"
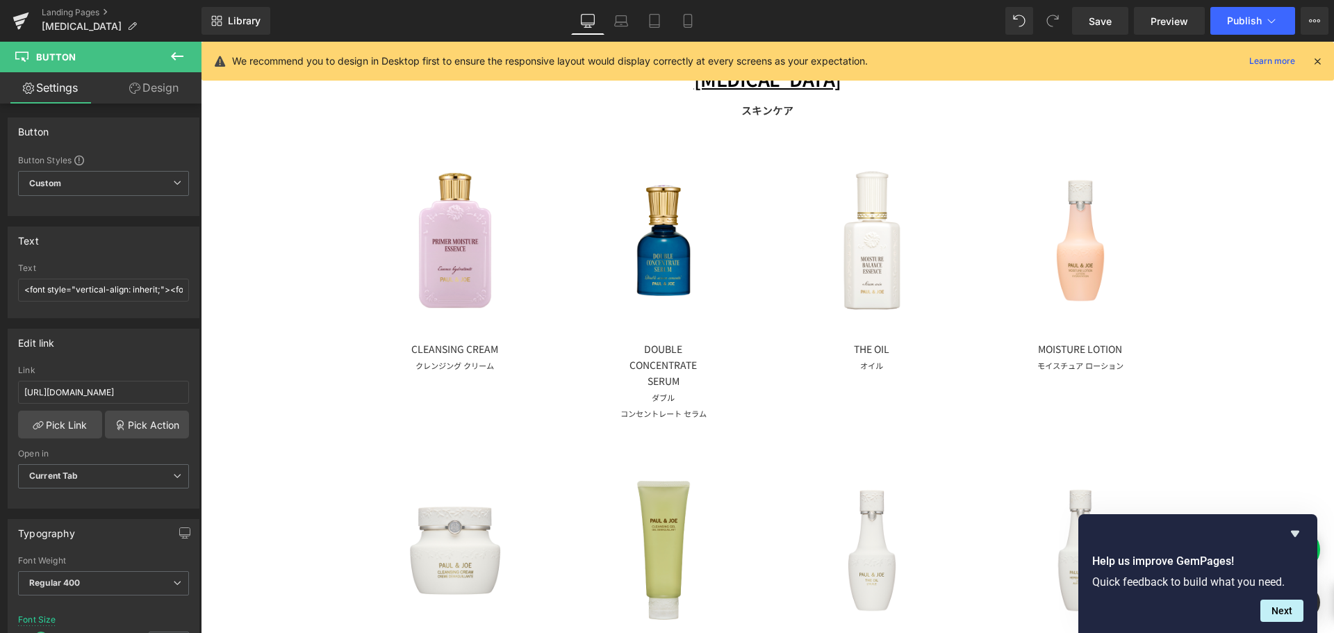
scroll to position [233, 0]
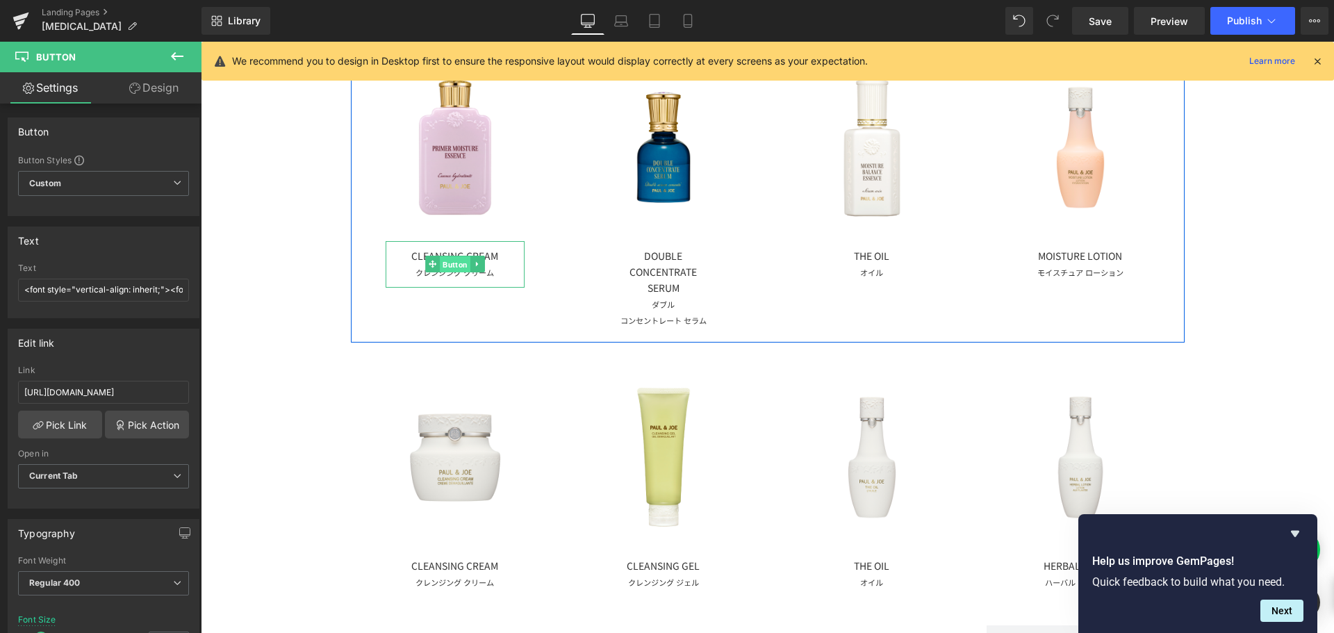
click at [460, 267] on span "Button" at bounding box center [455, 264] width 31 height 17
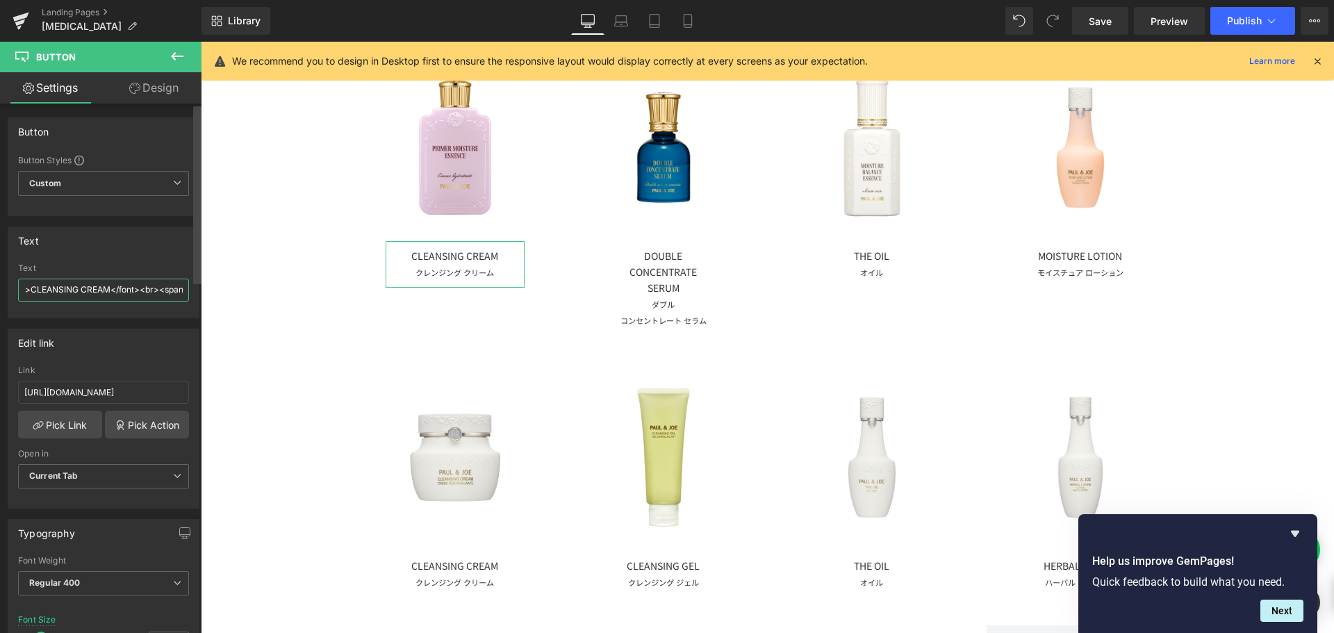
scroll to position [0, 618]
drag, startPoint x: 129, startPoint y: 288, endPoint x: 196, endPoint y: 288, distance: 67.4
click at [196, 288] on div "Button Button Styles Custom Custom Setup Global Style Custom Setup Global Style…" at bounding box center [100, 372] width 201 height 536
click at [56, 290] on input "<font style="vertical-align: inherit;"><font style="vertical-align: inherit;">C…" at bounding box center [103, 290] width 171 height 23
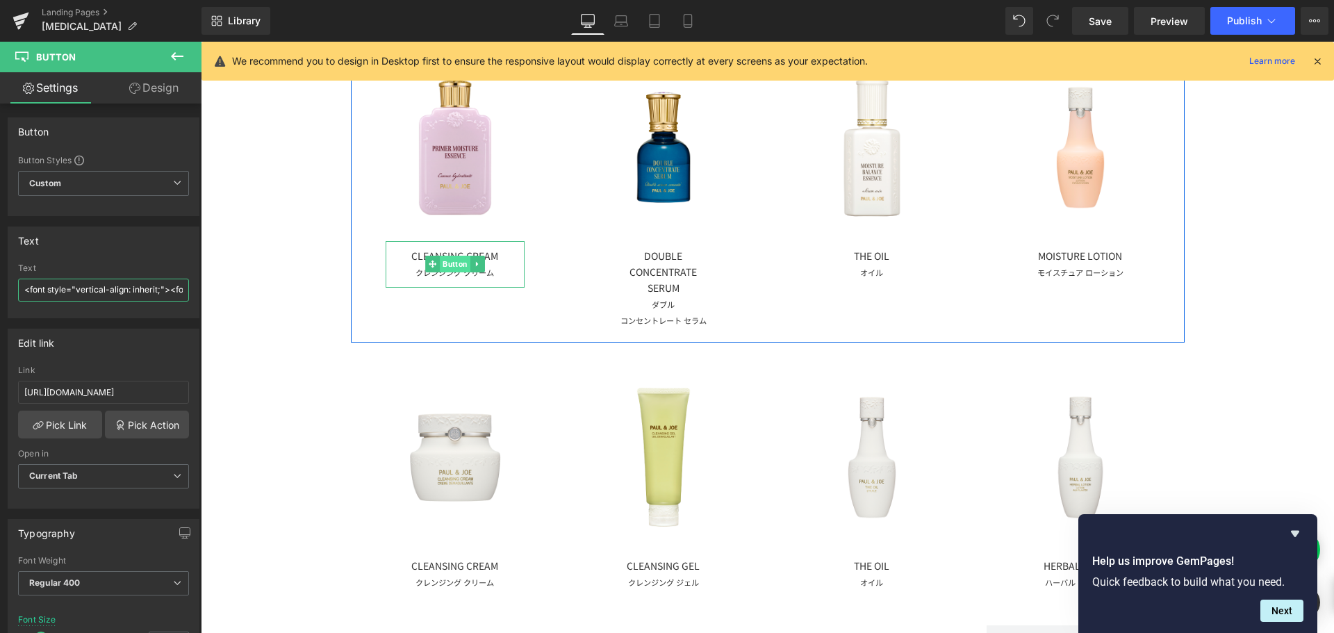
click at [461, 265] on span "Button" at bounding box center [455, 264] width 31 height 17
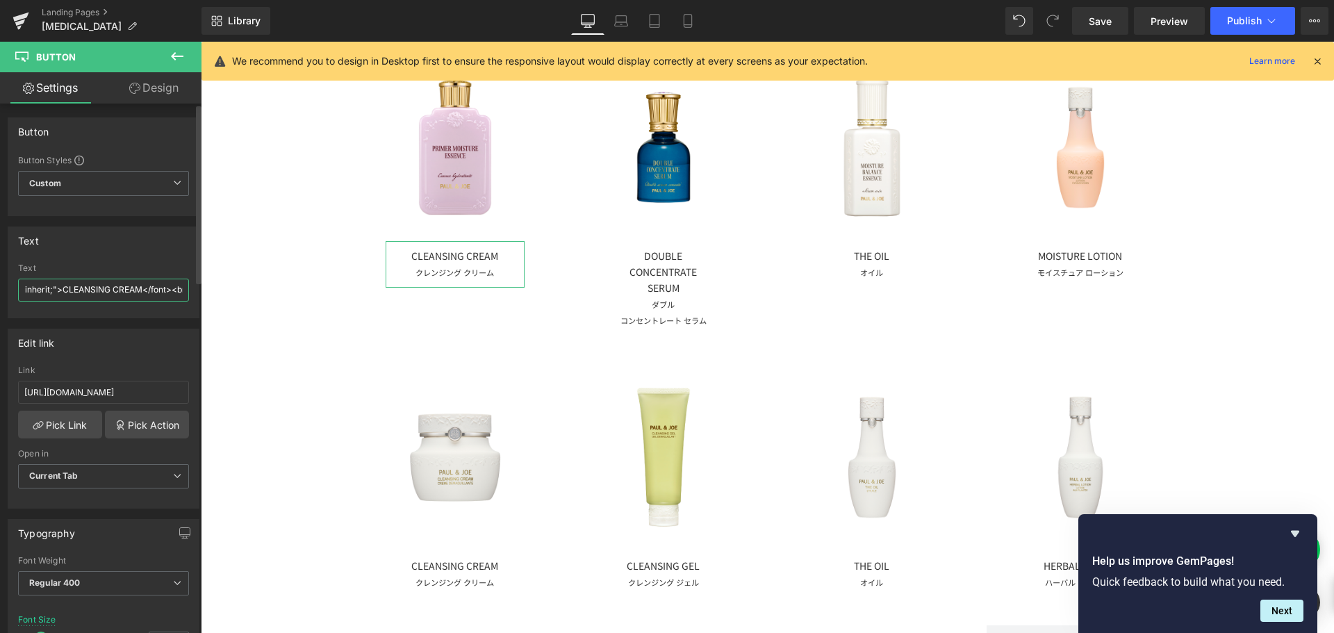
drag, startPoint x: 129, startPoint y: 295, endPoint x: 179, endPoint y: 296, distance: 49.3
click at [179, 296] on input "<font style="vertical-align: inherit;"><font style="vertical-align: inherit;">C…" at bounding box center [103, 290] width 171 height 23
click at [56, 291] on input "<font style="vertical-align: inherit;"><font style="vertical-align: inherit;">C…" at bounding box center [103, 290] width 171 height 23
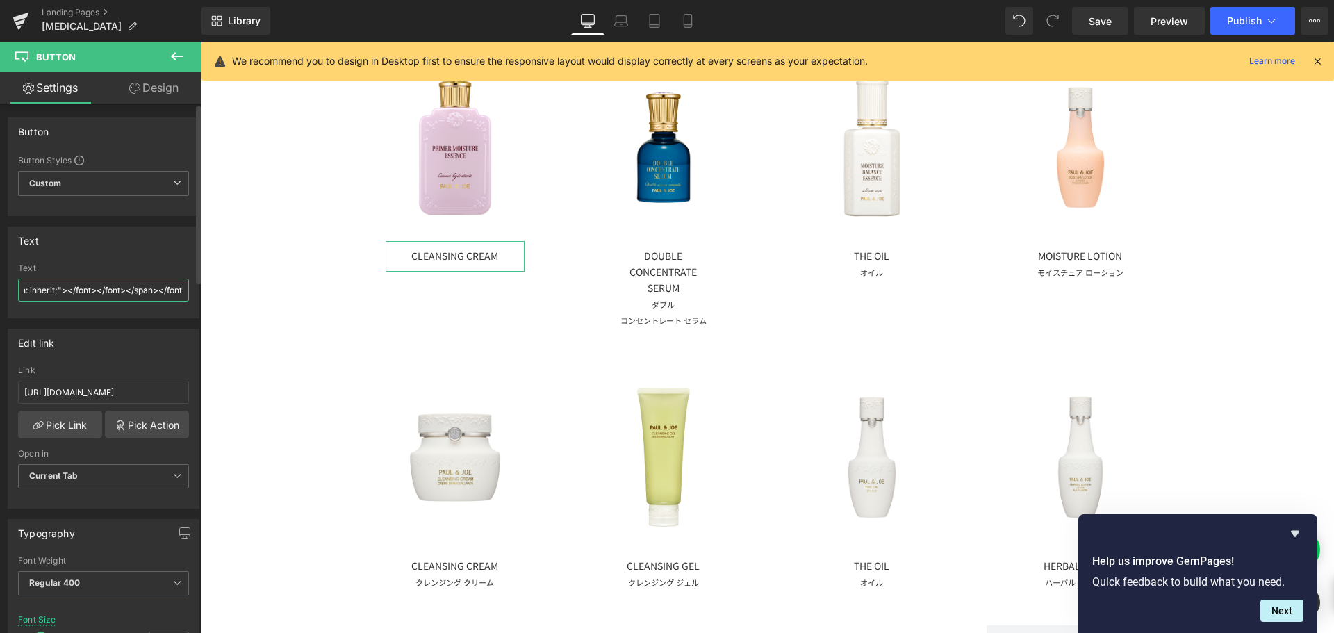
paste input "イドラ プルミエール"
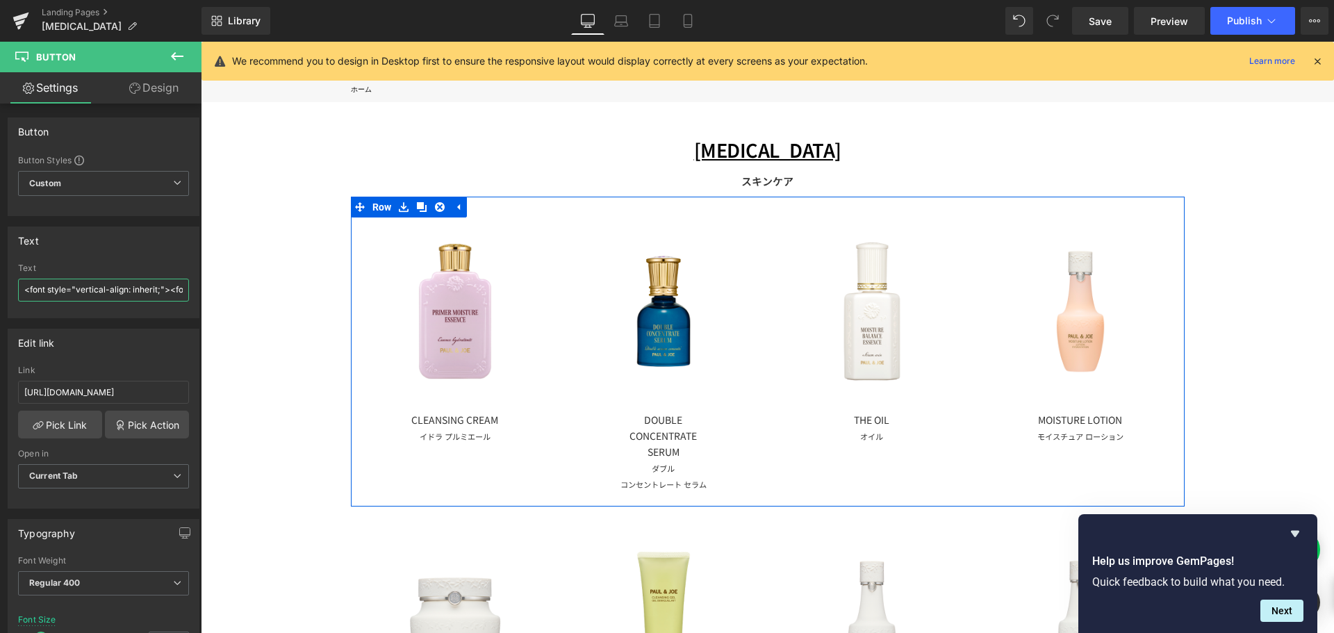
scroll to position [94, 0]
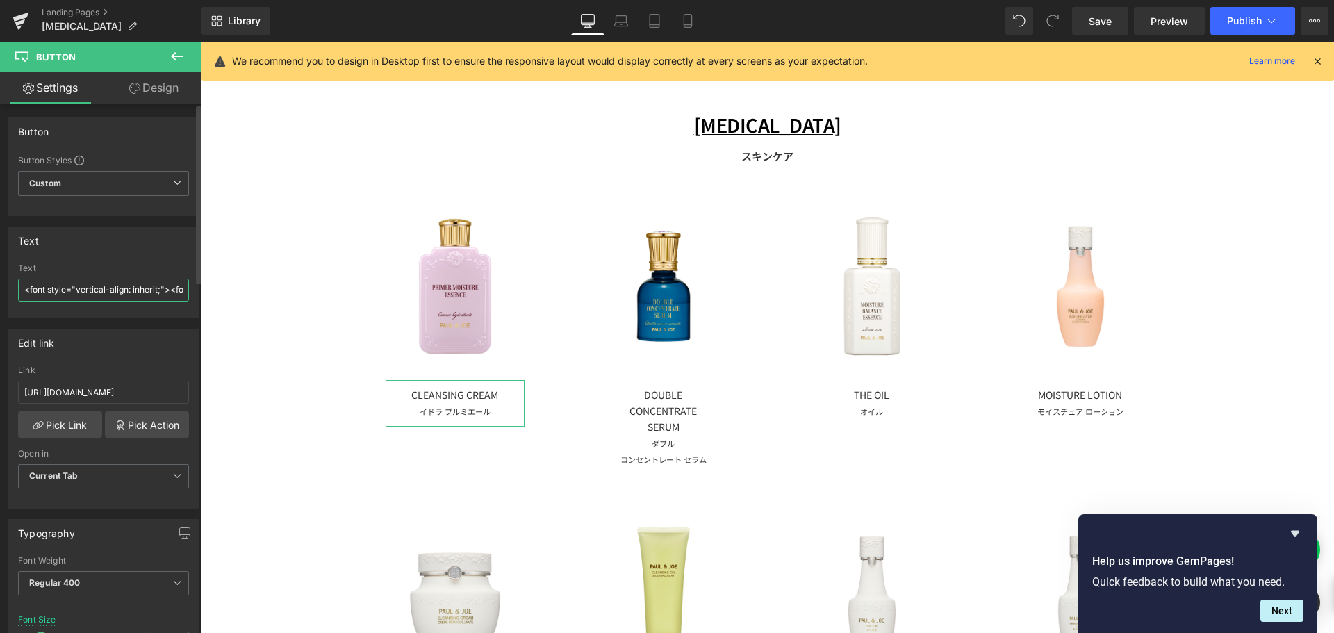
click at [173, 288] on input "<font style="vertical-align: inherit;"><font style="vertical-align: inherit;">C…" at bounding box center [103, 290] width 171 height 23
drag, startPoint x: 156, startPoint y: 290, endPoint x: 193, endPoint y: 291, distance: 37.5
click at [193, 291] on div "Text <font style="vertical-align: inherit;"><font style="vertical-align: inheri…" at bounding box center [104, 272] width 192 height 92
click at [81, 292] on input "<font style="vertical-align: inherit;"><font style="vertical-align: inherit;">C…" at bounding box center [103, 290] width 171 height 23
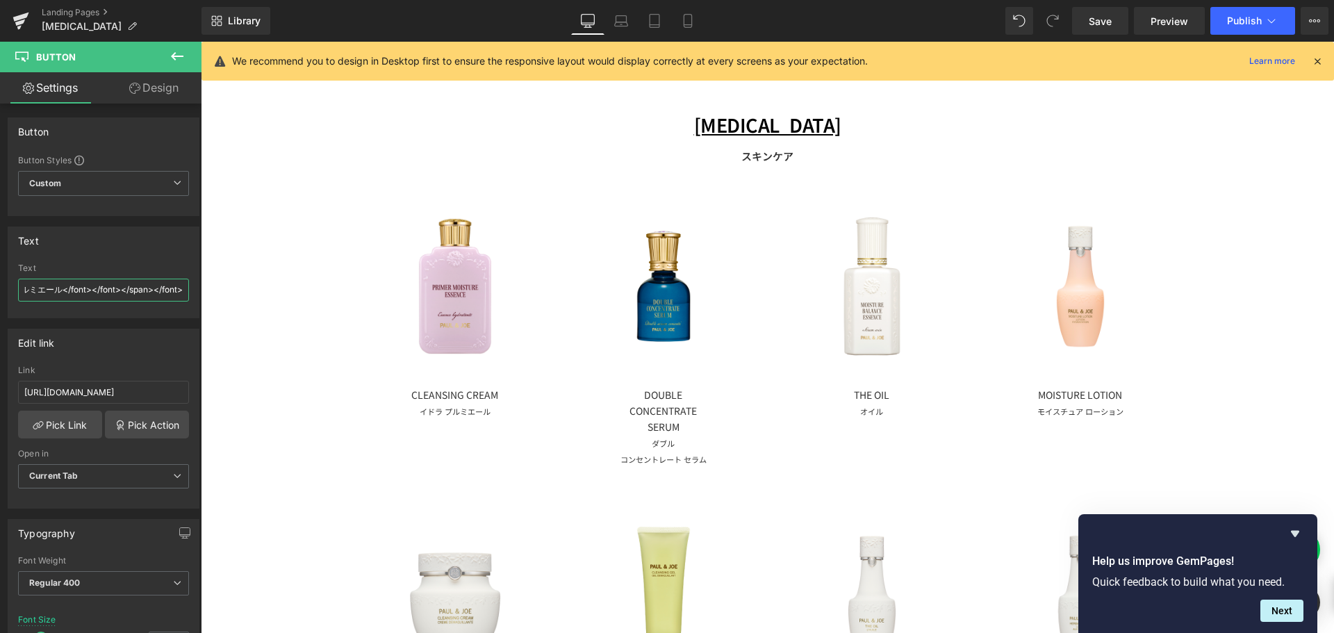
drag, startPoint x: 256, startPoint y: 331, endPoint x: 220, endPoint y: 296, distance: 50.6
drag, startPoint x: 97, startPoint y: 290, endPoint x: 15, endPoint y: 283, distance: 82.3
click at [15, 283] on div "<font style="vertical-align: inherit;"><font style="vertical-align: inherit;">C…" at bounding box center [103, 290] width 190 height 54
click at [119, 285] on input "<font style="vertical-align: inherit;"><font style="vertical-align: inherit;">C…" at bounding box center [103, 290] width 171 height 23
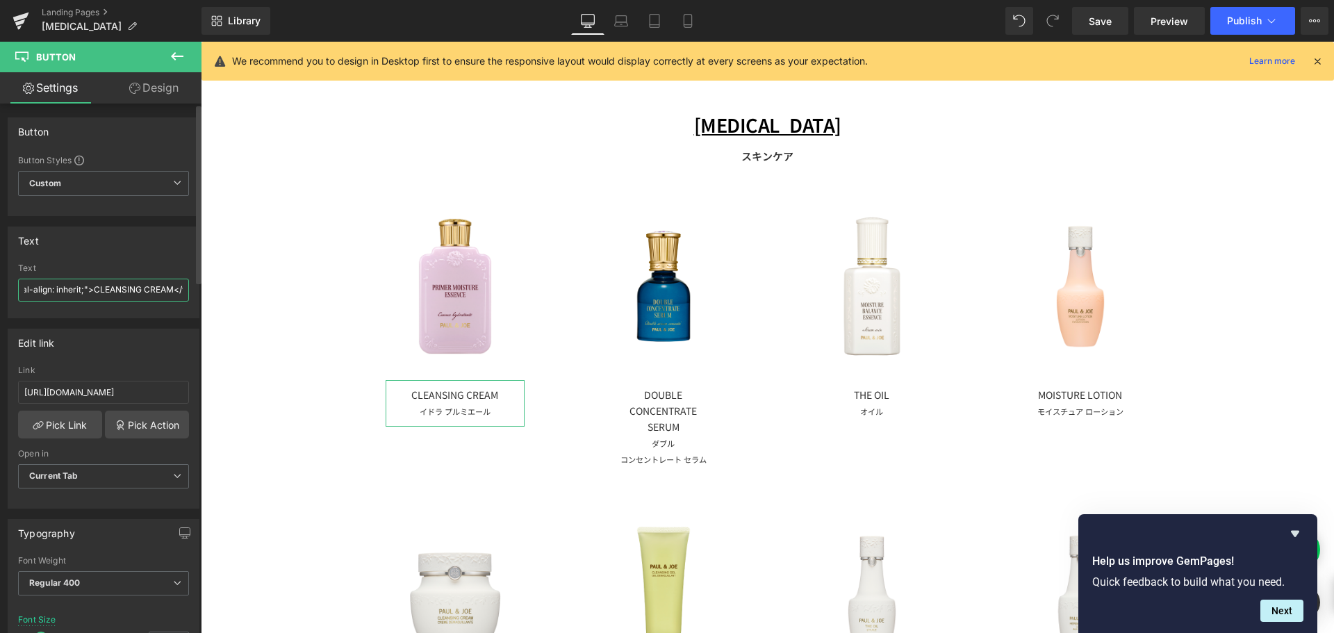
scroll to position [0, 228]
drag, startPoint x: 165, startPoint y: 291, endPoint x: 88, endPoint y: 294, distance: 77.2
click at [88, 294] on input "<font style="vertical-align: inherit;"><font style="vertical-align: inherit;">C…" at bounding box center [103, 290] width 171 height 23
paste input "PRIMER MOISTURE ESSENCE"
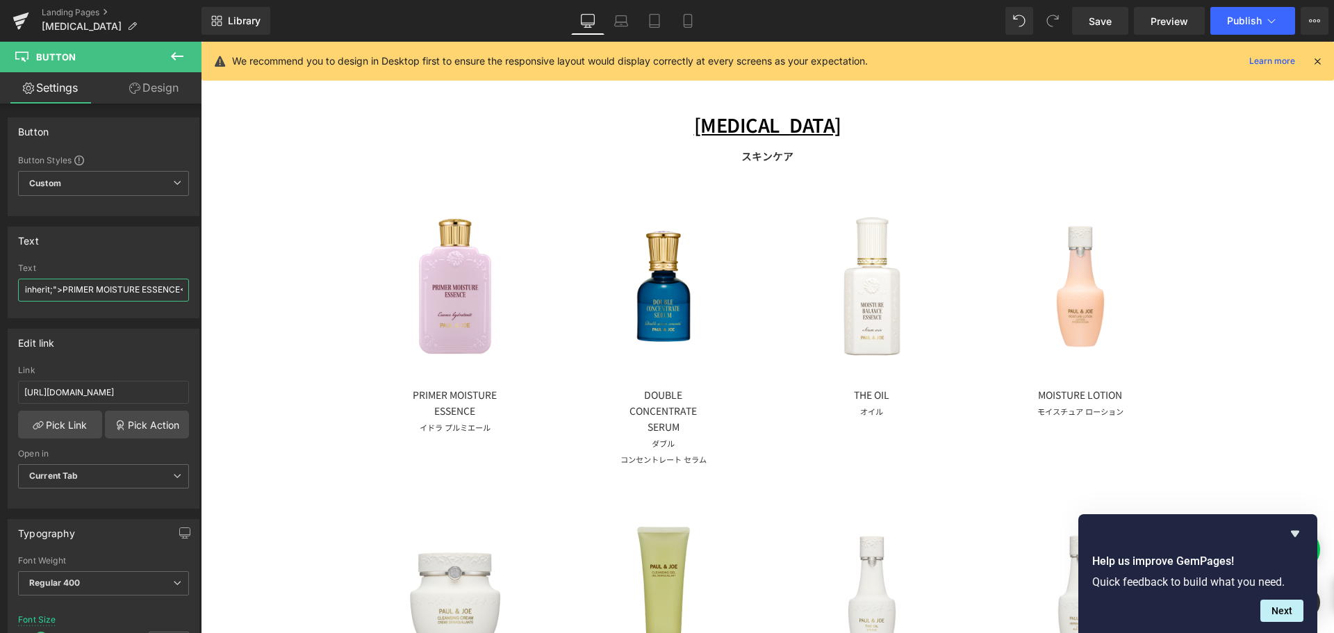
type input "<font style="vertical-align: inherit;"><font style="vertical-align: inherit;">P…"
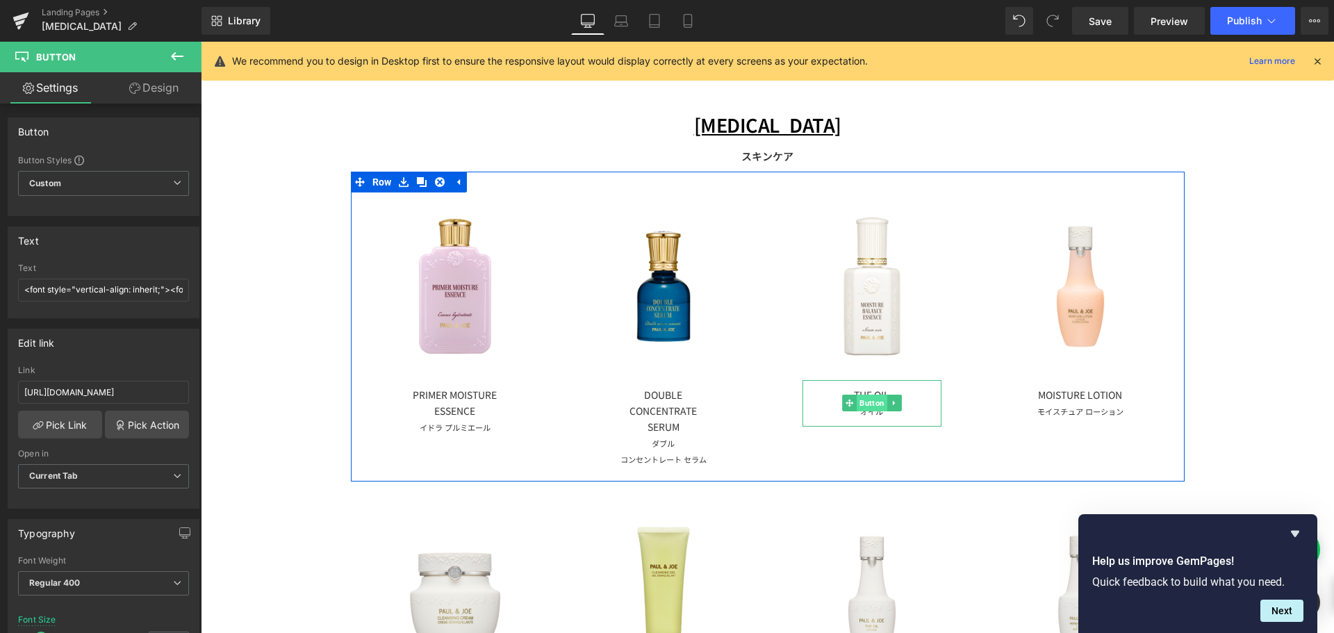
click at [872, 404] on span "Button" at bounding box center [872, 403] width 31 height 17
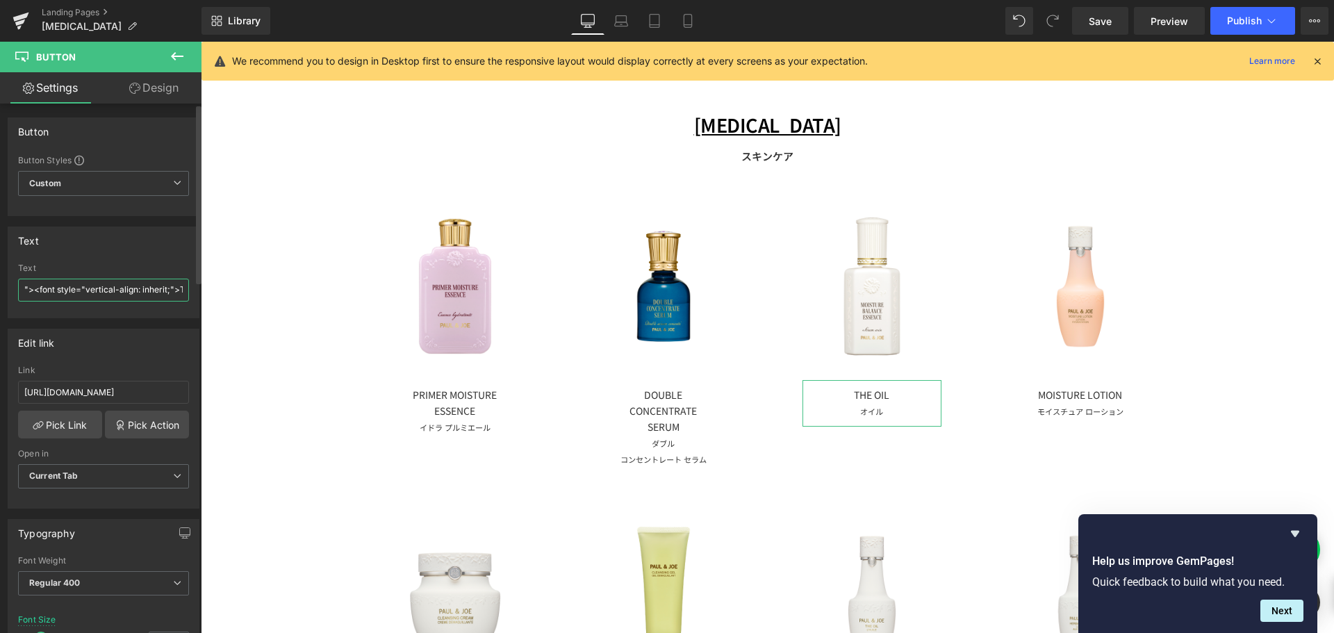
scroll to position [0, 312]
drag, startPoint x: 142, startPoint y: 290, endPoint x: 179, endPoint y: 291, distance: 36.8
click at [179, 291] on input "<font style="vertical-align: inherit;"><font style="vertical-align: inherit;">T…" at bounding box center [103, 290] width 171 height 23
paste input "リペア トリートメント"
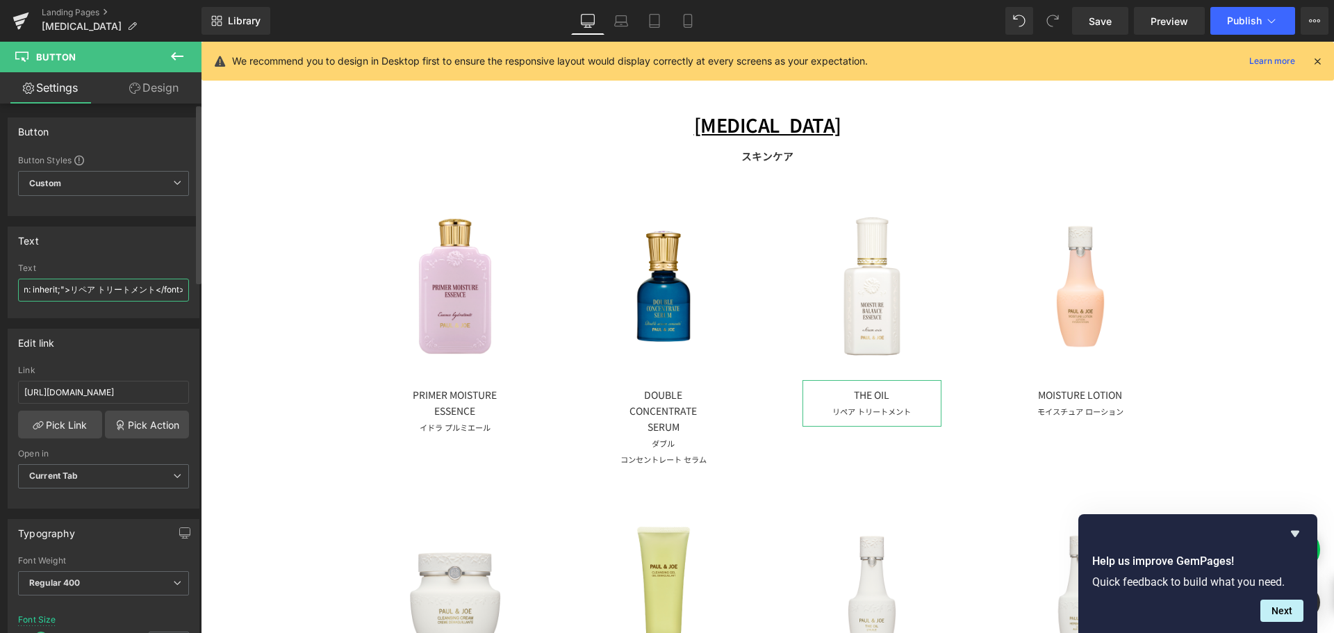
scroll to position [0, 0]
drag, startPoint x: 68, startPoint y: 289, endPoint x: 10, endPoint y: 286, distance: 57.8
click at [10, 286] on div "<font style="vertical-align: inherit;"><font style="vertical-align: inherit;">T…" at bounding box center [103, 290] width 190 height 54
drag, startPoint x: 105, startPoint y: 295, endPoint x: 181, endPoint y: 296, distance: 76.4
click at [181, 296] on input "<font style="vertical-align: inherit;"><font style="vertical-align: inherit;">T…" at bounding box center [103, 290] width 171 height 23
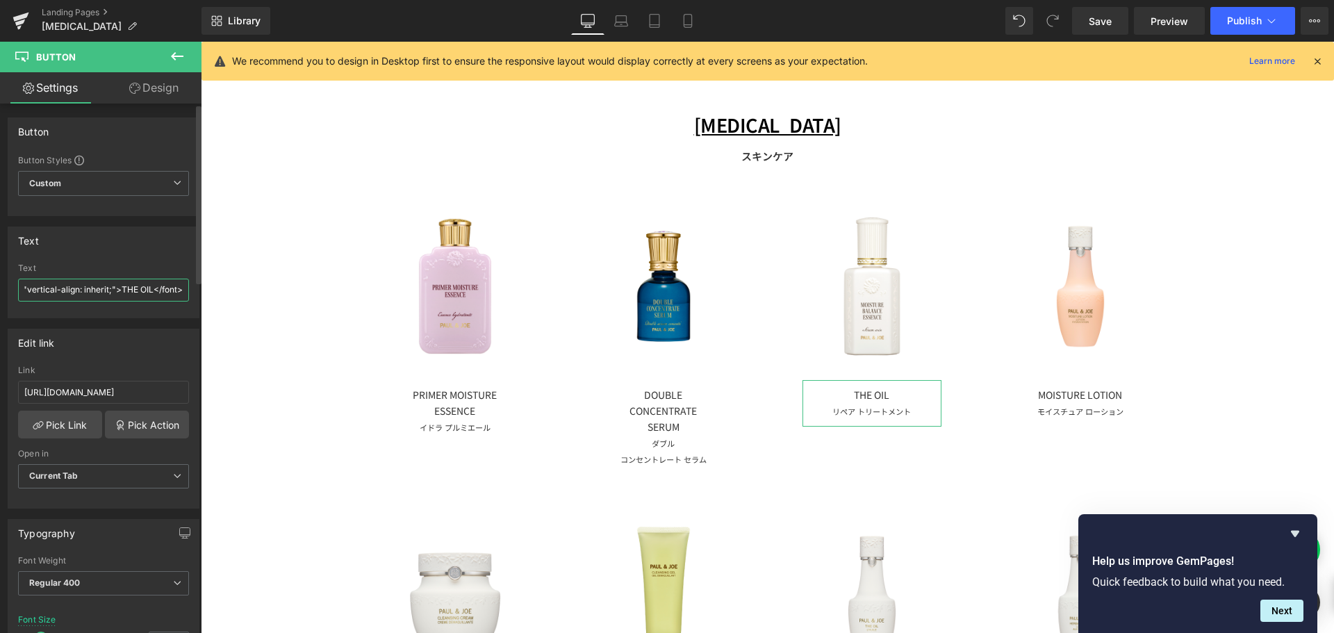
scroll to position [0, 251]
click at [98, 298] on input "<font style="vertical-align: inherit;"><font style="vertical-align: inherit;">T…" at bounding box center [103, 290] width 171 height 23
drag, startPoint x: 94, startPoint y: 291, endPoint x: 65, endPoint y: 289, distance: 29.3
click at [65, 289] on input "<font style="vertical-align: inherit;"><font style="vertical-align: inherit;">T…" at bounding box center [103, 290] width 171 height 23
paste input "MOISTURE BALANCE ESSENCE"
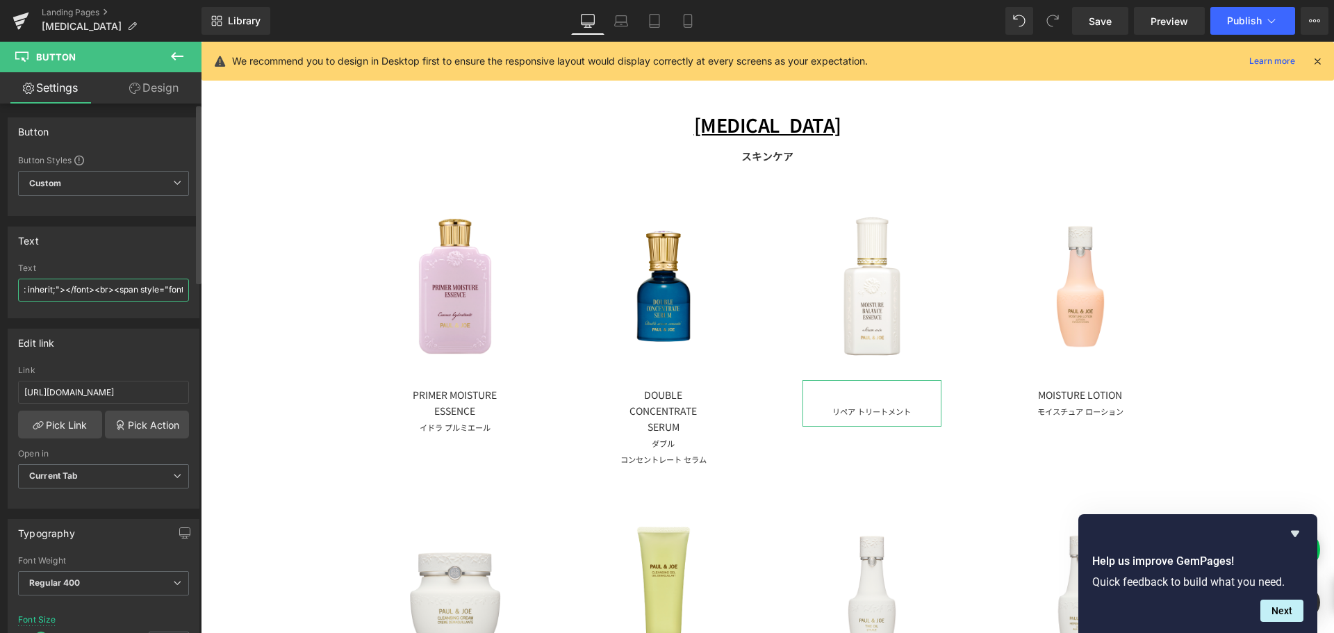
type input "<font style="vertical-align: inherit;"><font style="vertical-align: inherit;">M…"
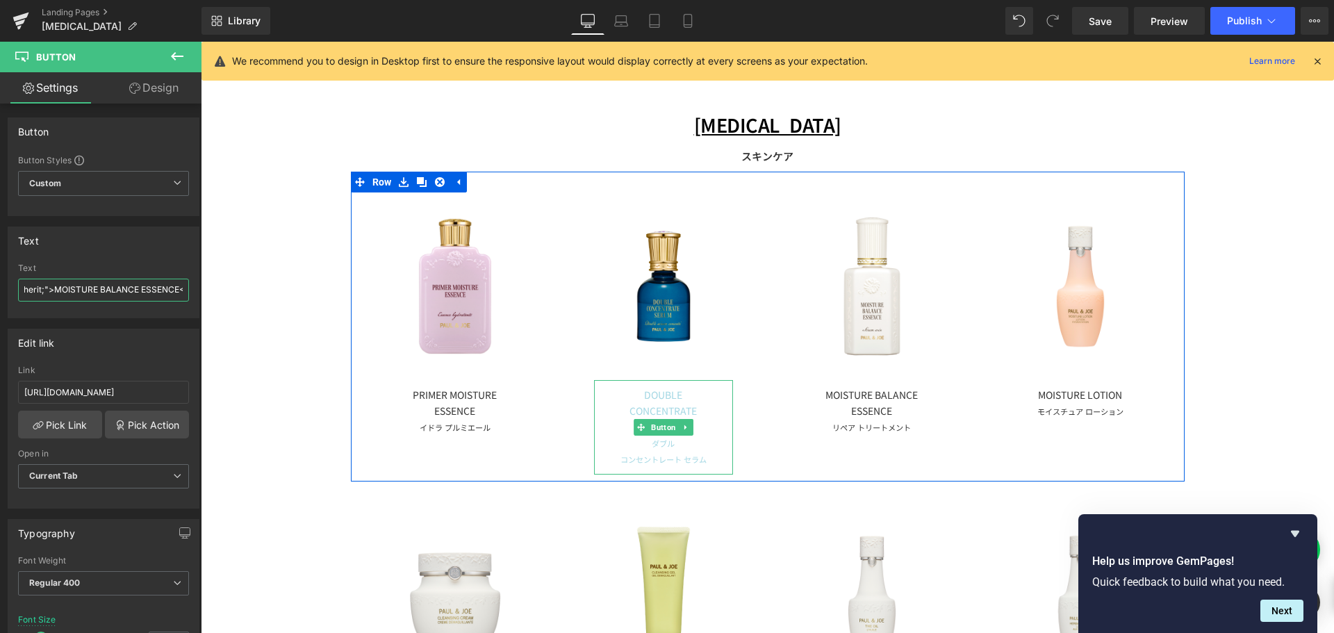
drag, startPoint x: 655, startPoint y: 422, endPoint x: 627, endPoint y: 420, distance: 28.6
click at [655, 422] on span "Button" at bounding box center [663, 427] width 31 height 17
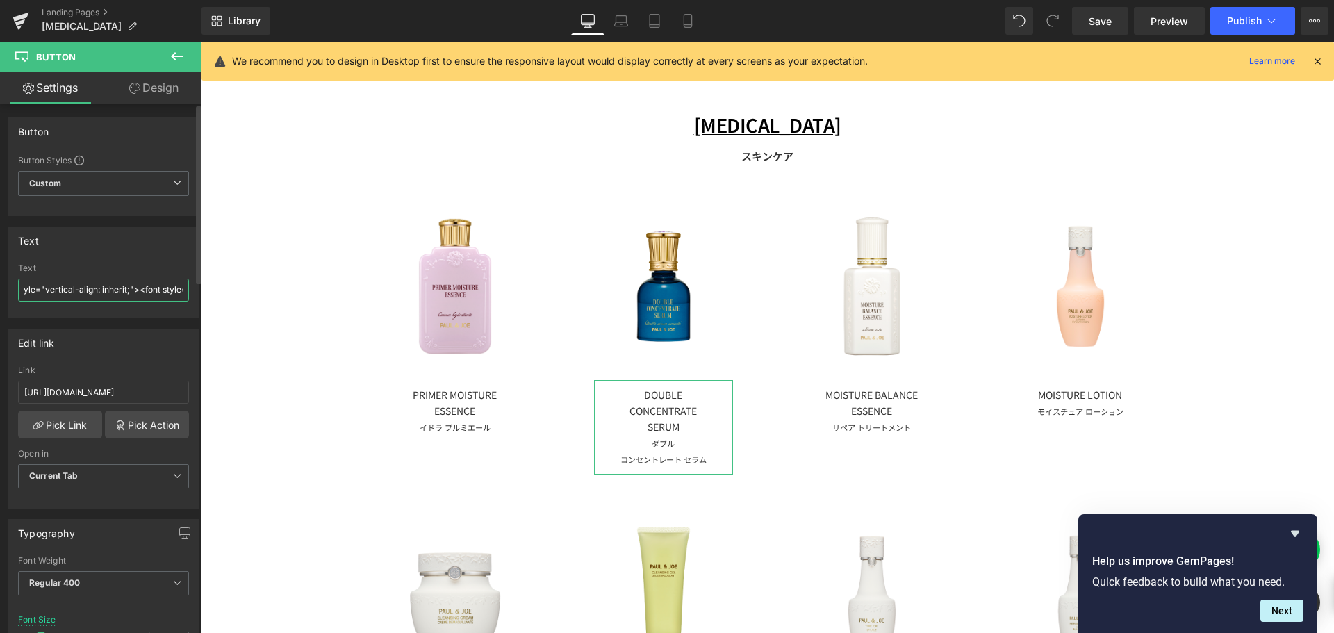
scroll to position [0, 69]
drag, startPoint x: 94, startPoint y: 294, endPoint x: 167, endPoint y: 299, distance: 73.8
click at [167, 299] on input "<font style="vertical-align: inherit;"><font style="vertical-align: inherit;">D…" at bounding box center [103, 290] width 171 height 23
drag, startPoint x: 169, startPoint y: 293, endPoint x: 190, endPoint y: 292, distance: 20.9
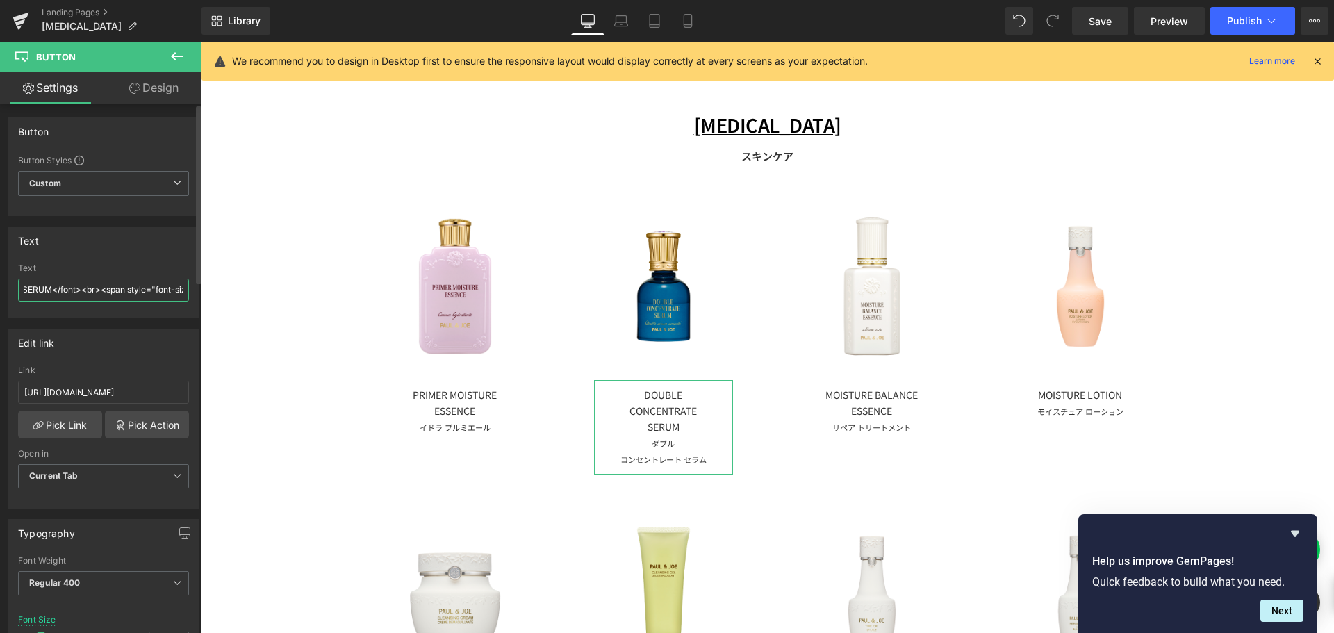
click at [190, 292] on div "<font style="vertical-align: inherit;"><font style="vertical-align: inherit;">D…" at bounding box center [103, 290] width 190 height 54
click at [49, 292] on input "<font style="vertical-align: inherit;"><font style="vertical-align: inherit;">D…" at bounding box center [103, 290] width 171 height 23
type input "<font style="vertical-align: inherit;"><font style="vertical-align: inherit;">D…"
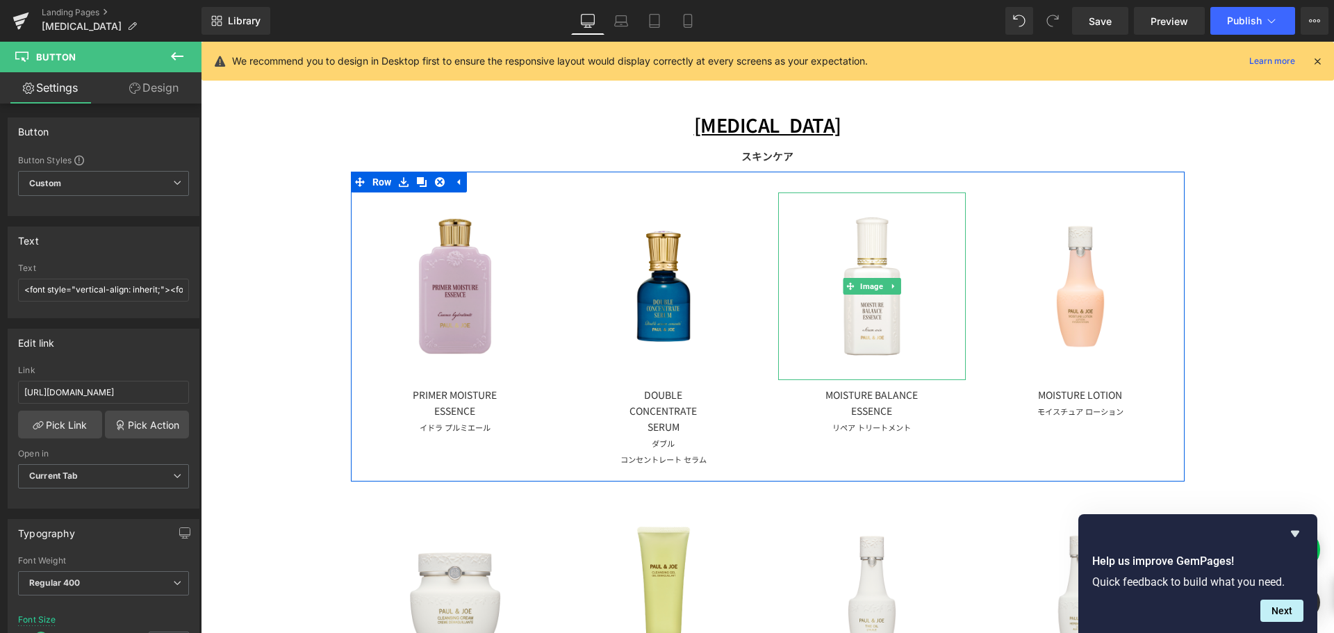
click at [861, 287] on span "Image" at bounding box center [871, 286] width 28 height 17
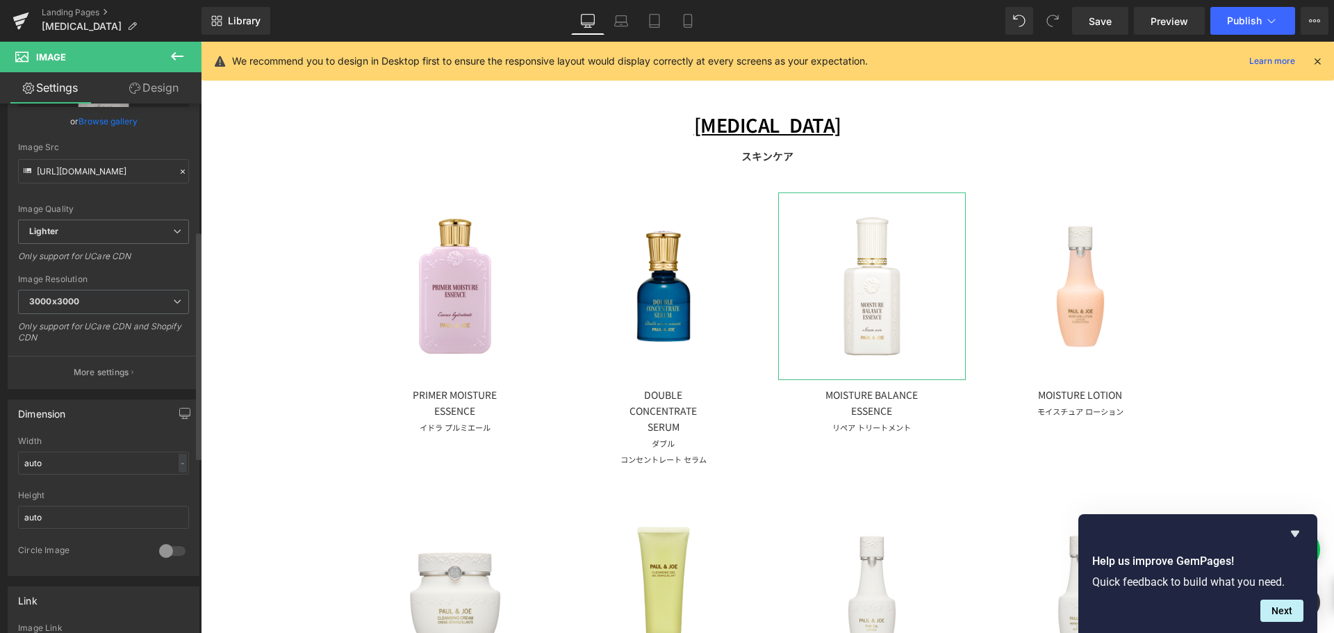
scroll to position [347, 0]
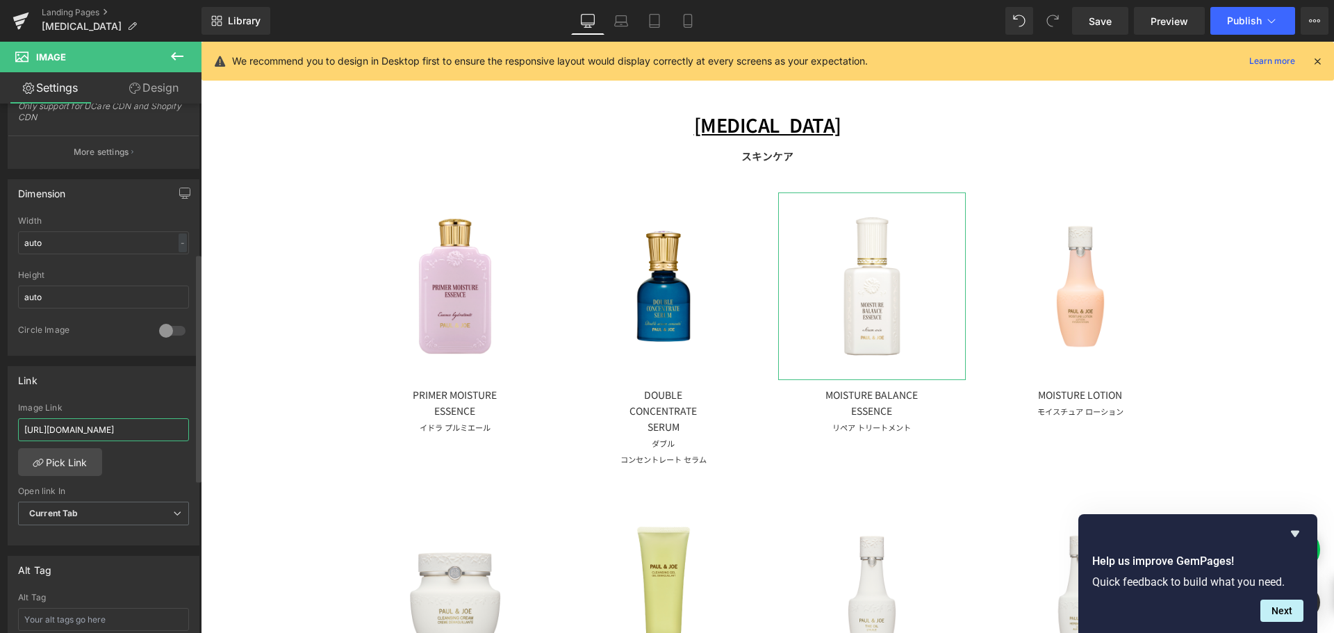
click at [80, 427] on input "https://pauljoe-beaute-online.com/products/apaauu" at bounding box center [103, 429] width 171 height 23
paste input "https://www.paul-joe-beaute.com/products/apabuaselection"
type input "https://www.paul-joe-beaute.com/products/apabuaselection"
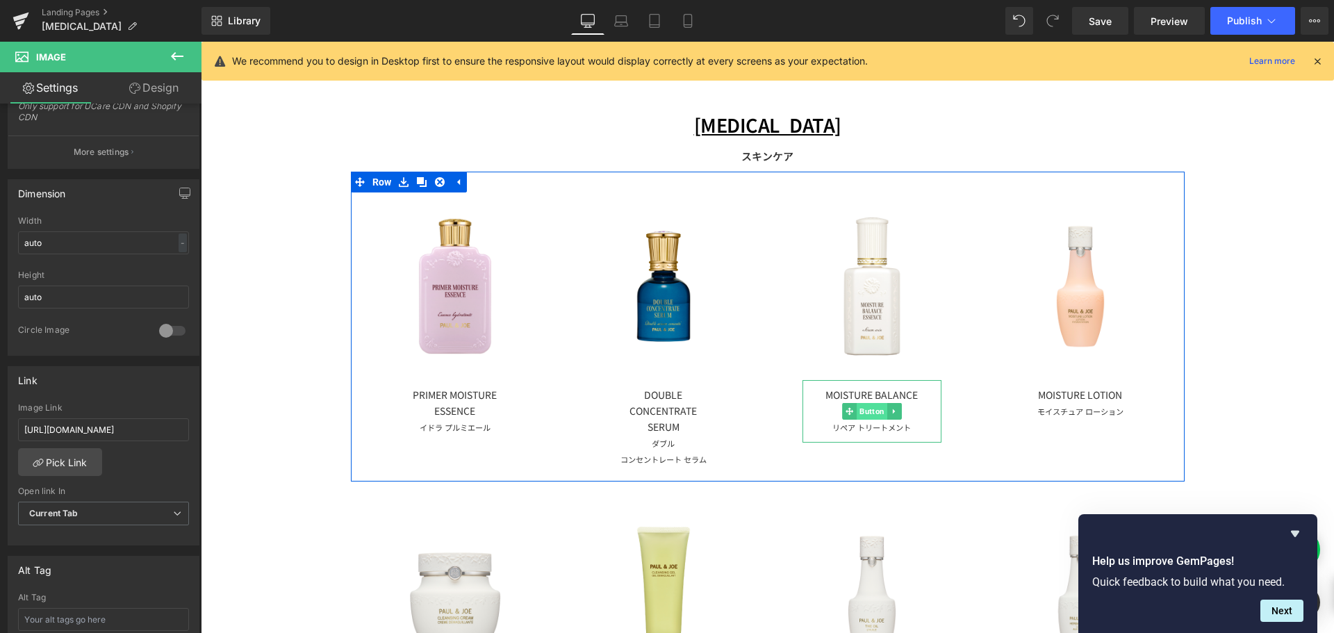
click at [866, 408] on span "Button" at bounding box center [872, 411] width 31 height 17
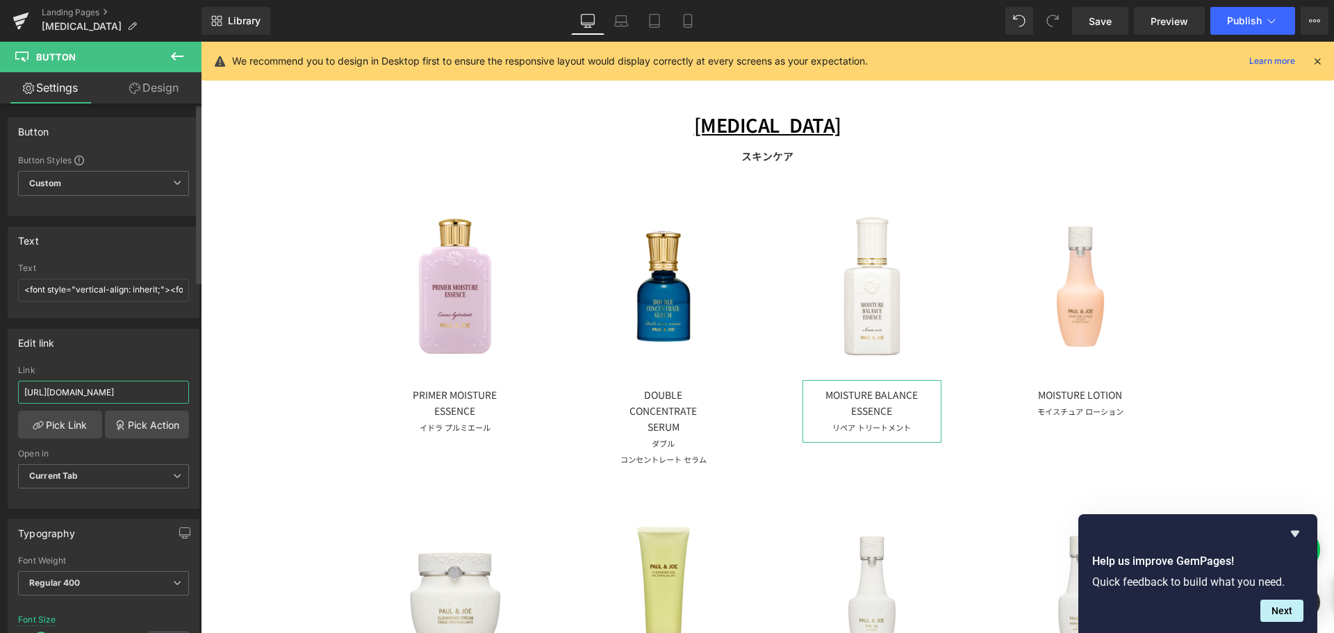
click at [92, 399] on input "https://pauljoe-beaute-online.com/products/apaauu" at bounding box center [103, 392] width 171 height 23
paste input "https://www.paul-joe-beaute.com/products/apabuaselection"
type input "https://www.paul-joe-beaute.com/products/apabuaselection"
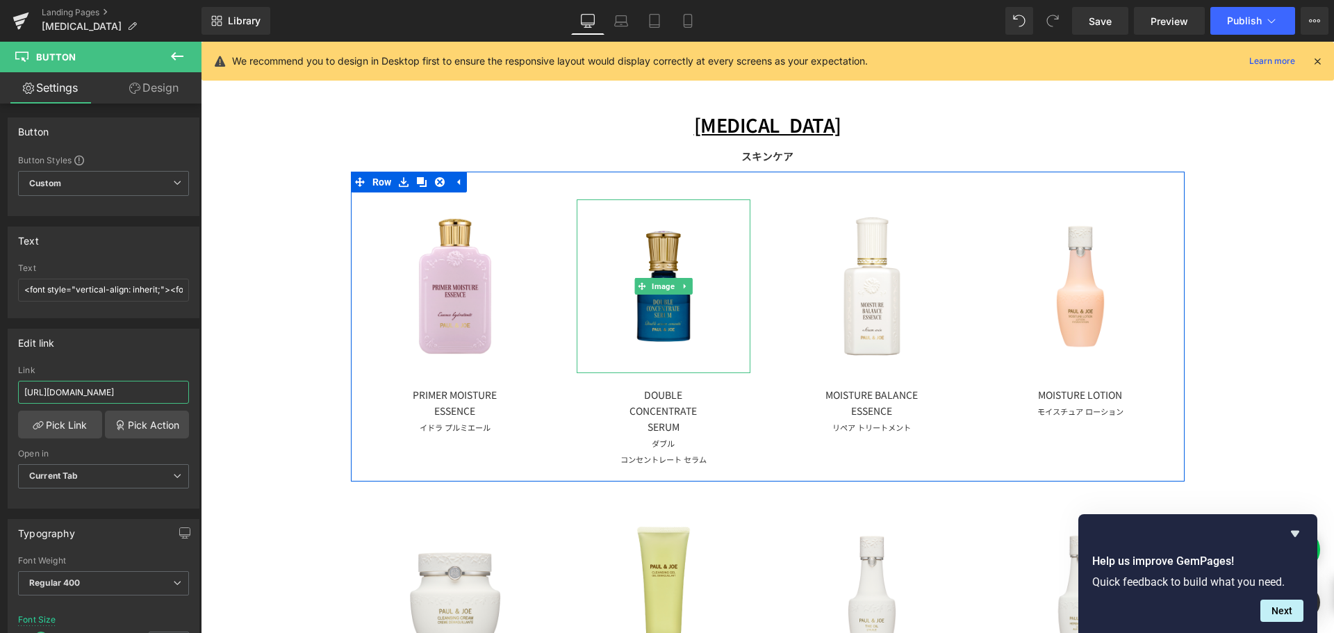
drag, startPoint x: 650, startPoint y: 290, endPoint x: 652, endPoint y: 302, distance: 12.6
click at [650, 290] on span "Image" at bounding box center [663, 286] width 28 height 17
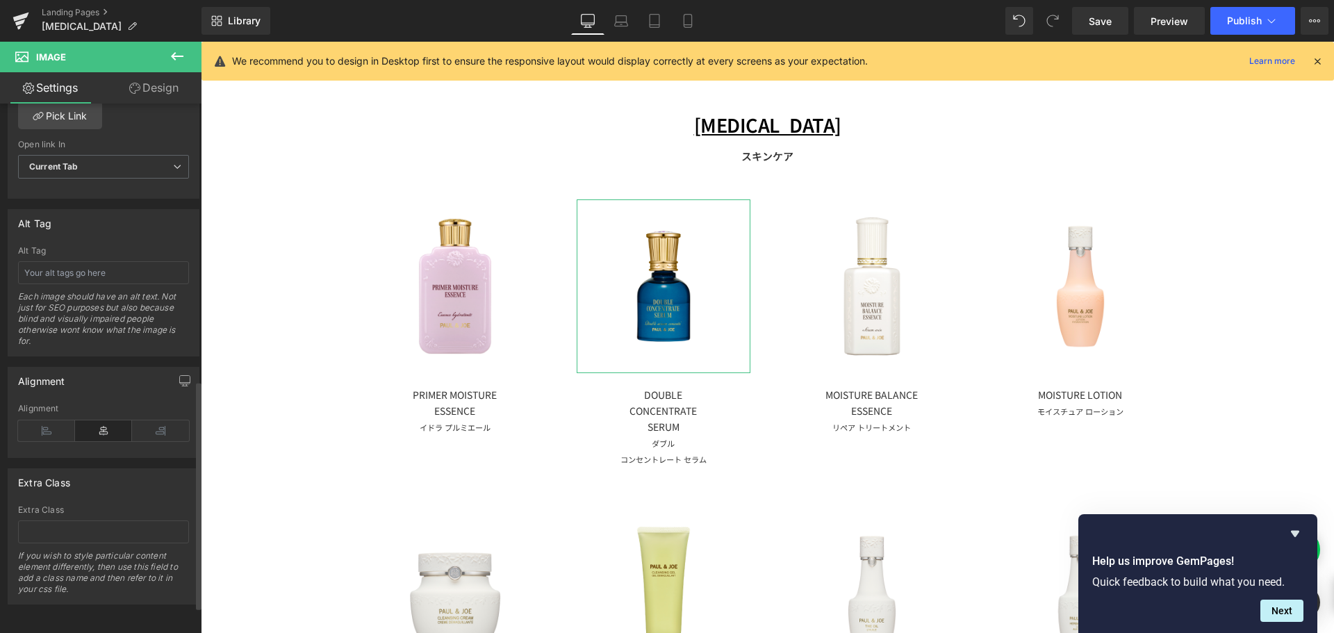
scroll to position [357, 0]
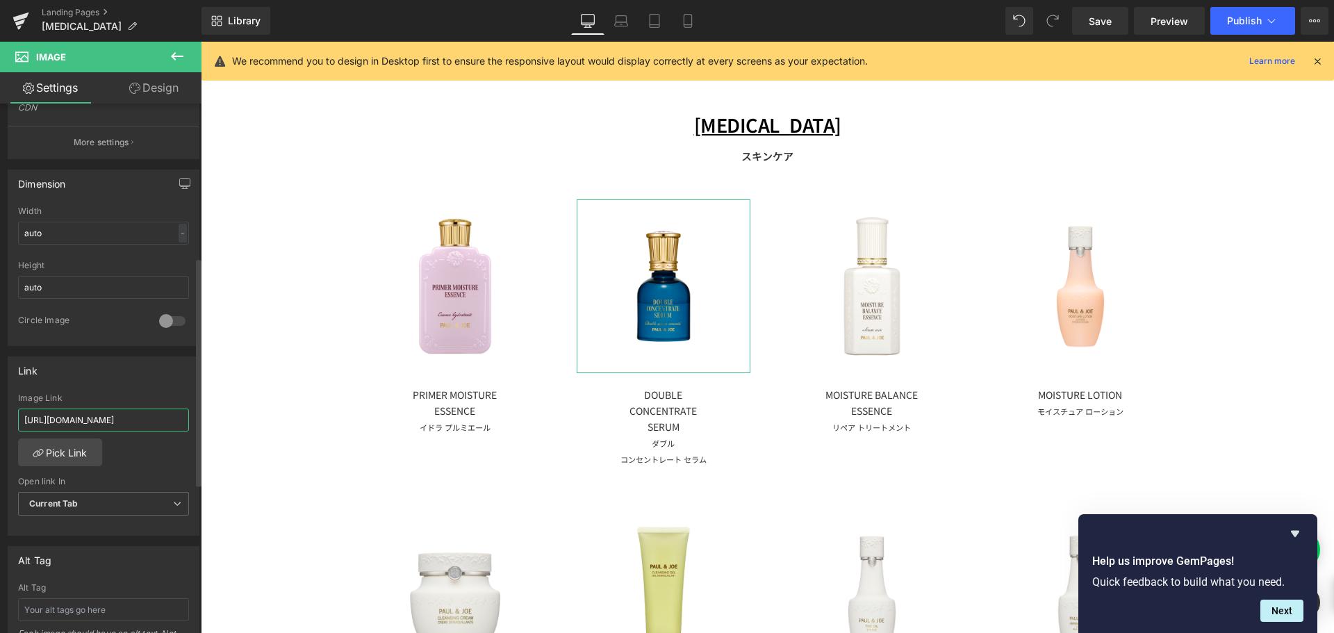
click at [107, 420] on input "https://www.paul-joe-beaute.com/products/apaayl" at bounding box center [103, 419] width 171 height 23
paste input "https://www.paul-joe-beaute.com/products/apabubselection"
type input "https://www.paul-joe-beaute.com/products/apabubselection"
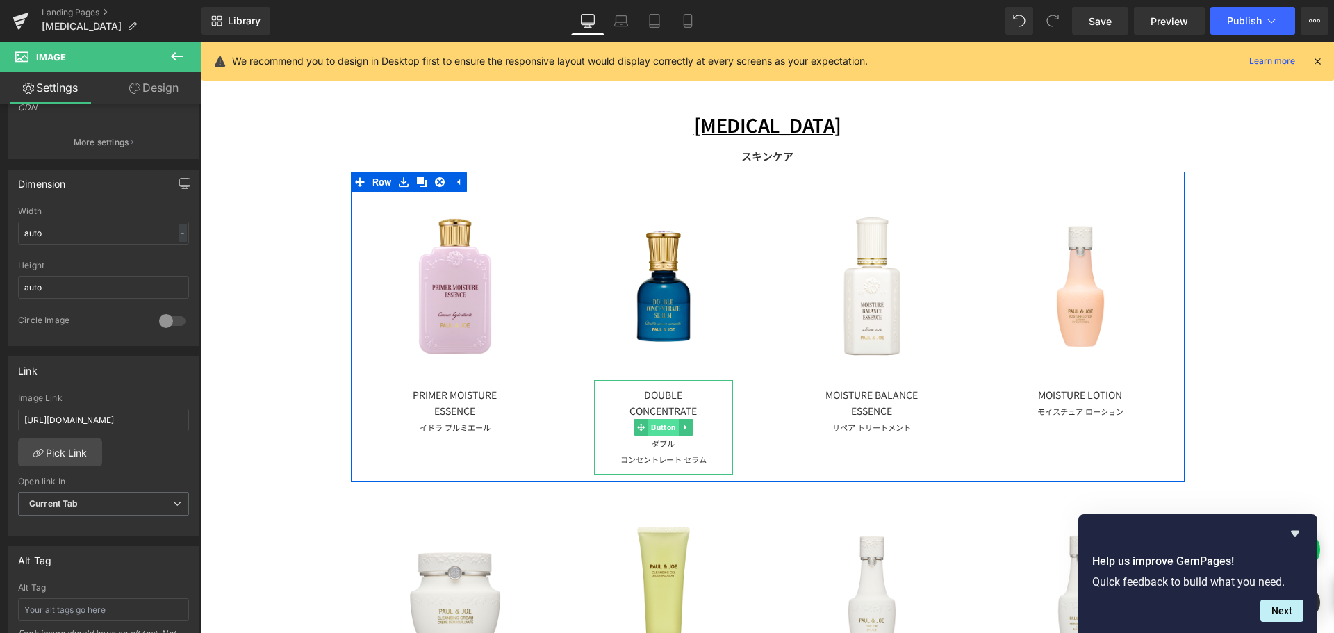
click at [659, 428] on span "Button" at bounding box center [663, 427] width 31 height 17
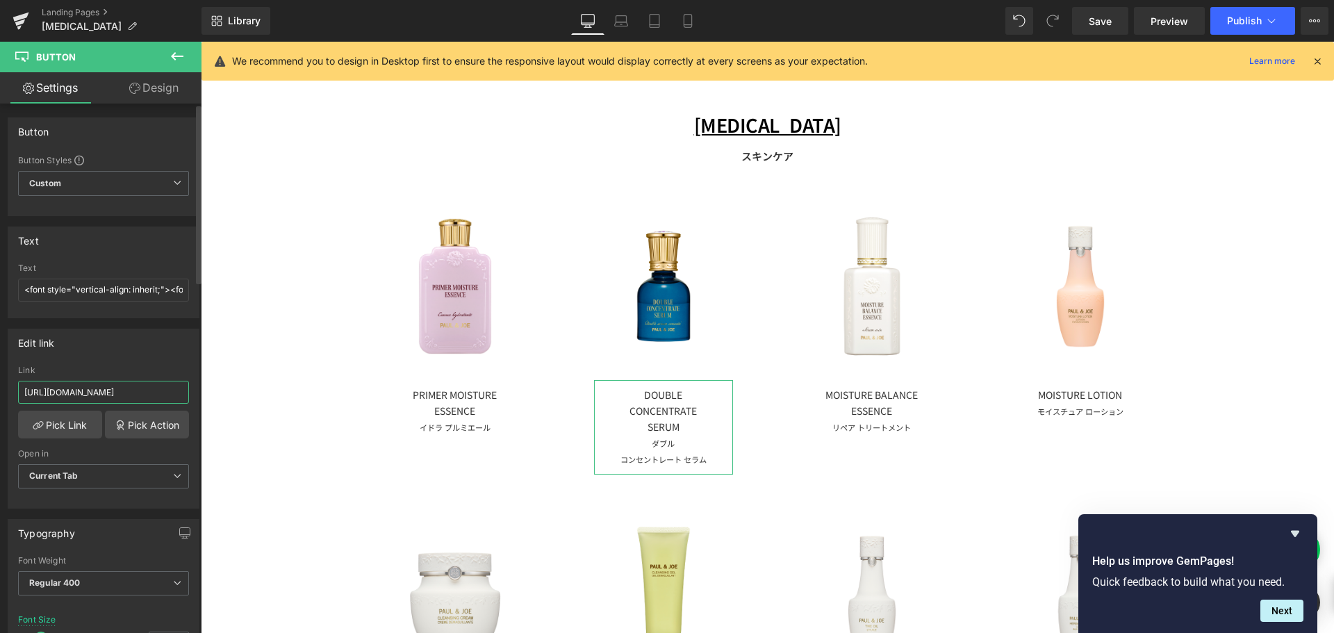
click at [66, 395] on input "https://www.paul-joe-beaute.com/products/apaayl" at bounding box center [103, 392] width 171 height 23
paste input "https://www.paul-joe-beaute.com/products/apabubselection"
type input "https://www.paul-joe-beaute.com/products/apabubselection"
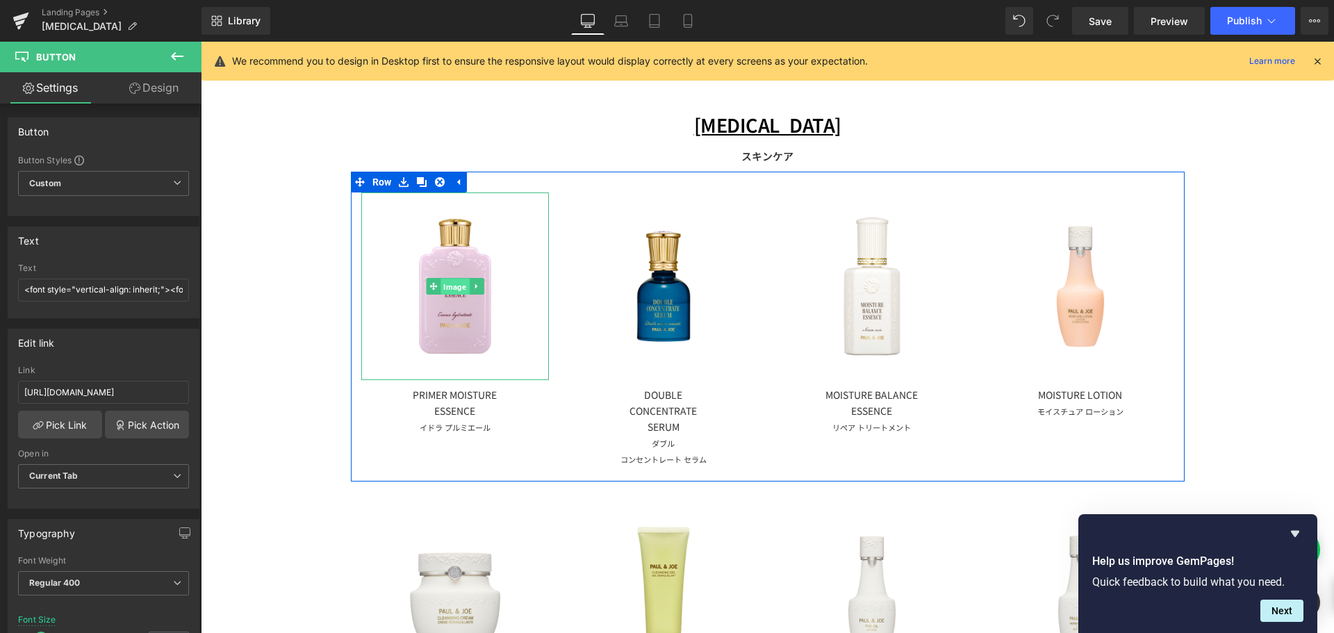
click at [445, 286] on span "Image" at bounding box center [454, 286] width 28 height 17
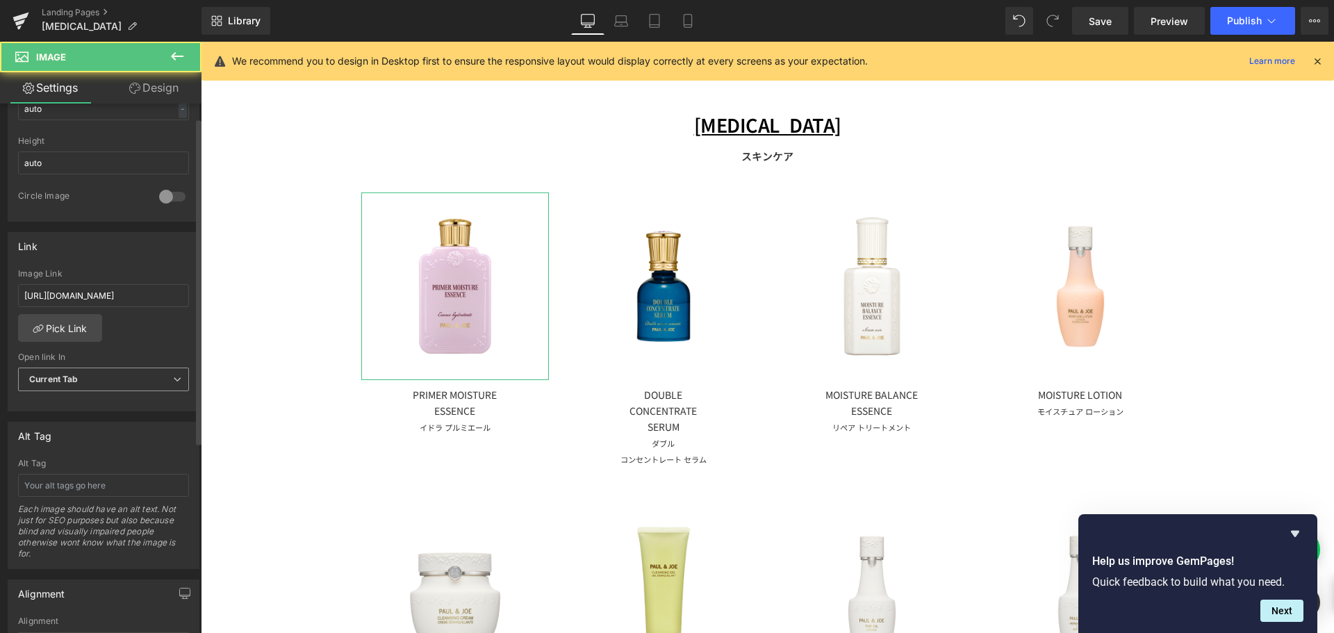
scroll to position [486, 0]
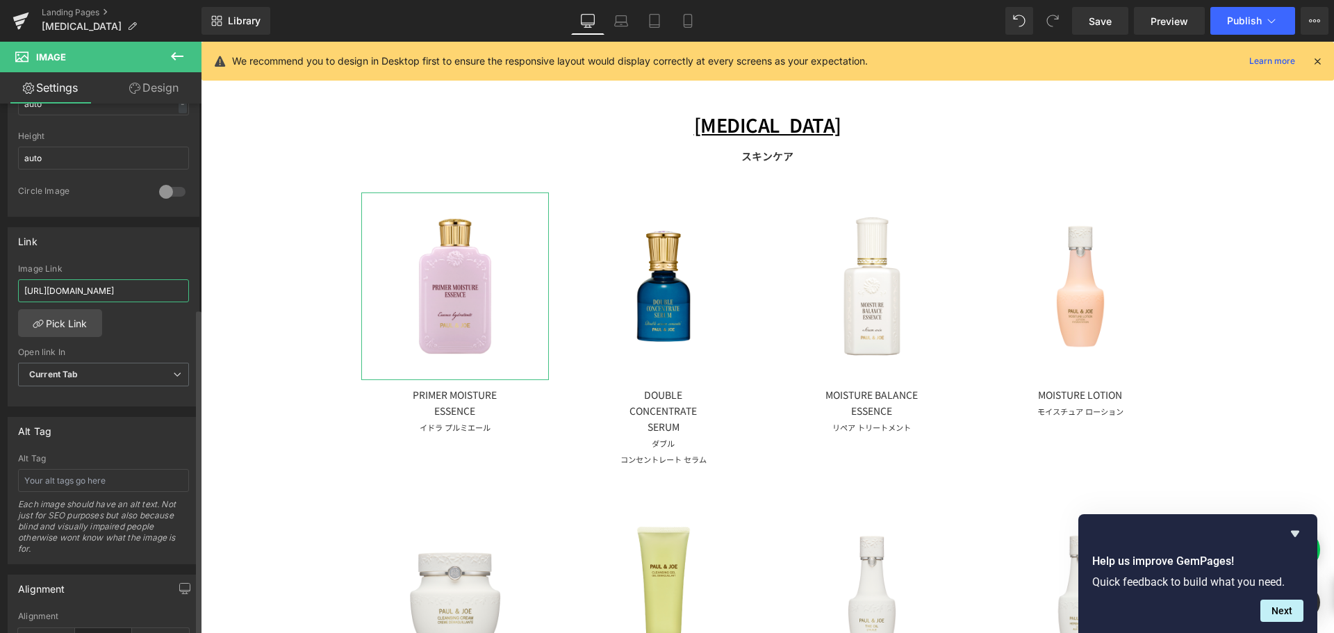
click at [100, 294] on input "https://pauljoe-beaute-online.com/products/apaayj" at bounding box center [103, 290] width 171 height 23
paste input "https://www.paul-joe-beaute.com/products/apaauzselection"
type input "https://www.paul-joe-beaute.com/products/apaauzselection"
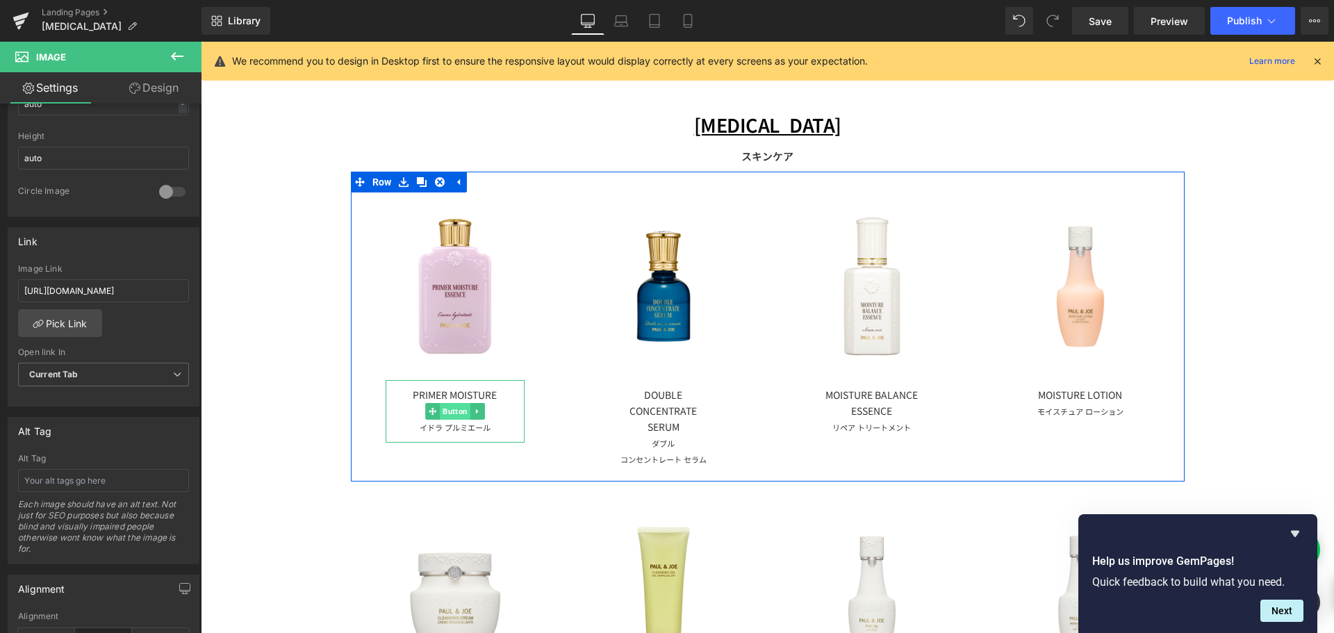
click at [456, 416] on span "Button" at bounding box center [455, 411] width 31 height 17
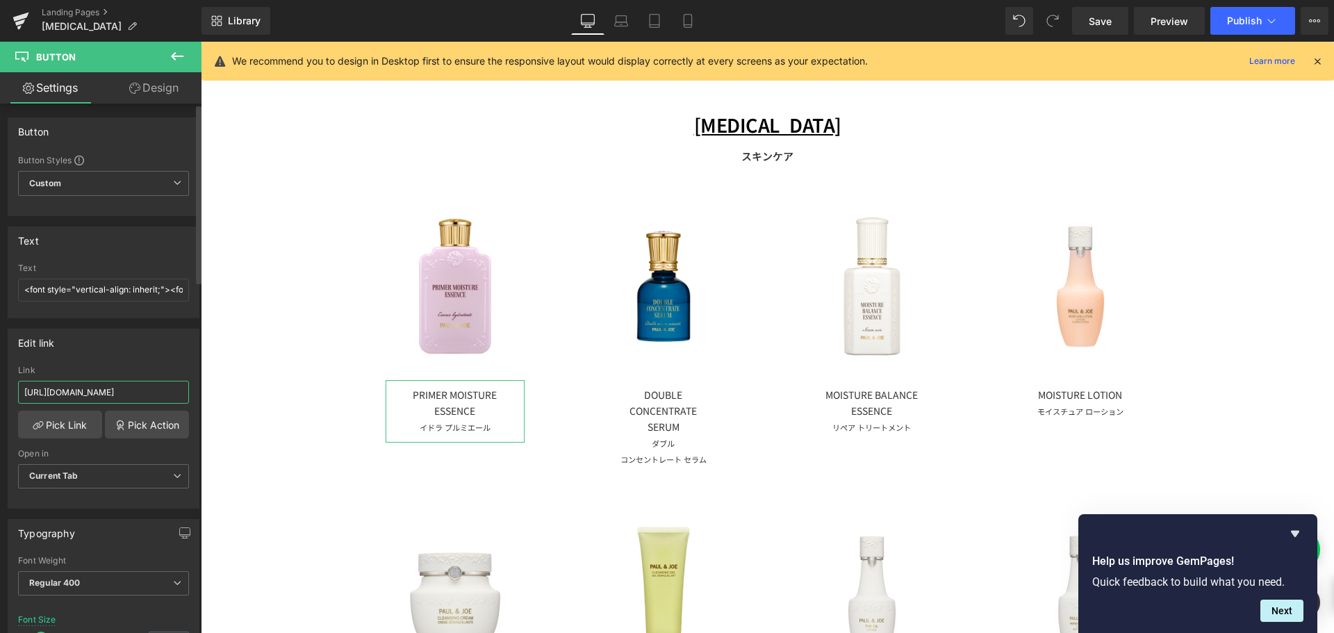
click at [64, 390] on input "https://pauljoe-beaute-online.com/products/apaayj" at bounding box center [103, 392] width 171 height 23
paste input "https://www.paul-joe-beaute.com/products/apaauzselection"
type input "https://www.paul-joe-beaute.com/products/apaauzselection"
click at [691, 23] on icon at bounding box center [688, 21] width 8 height 13
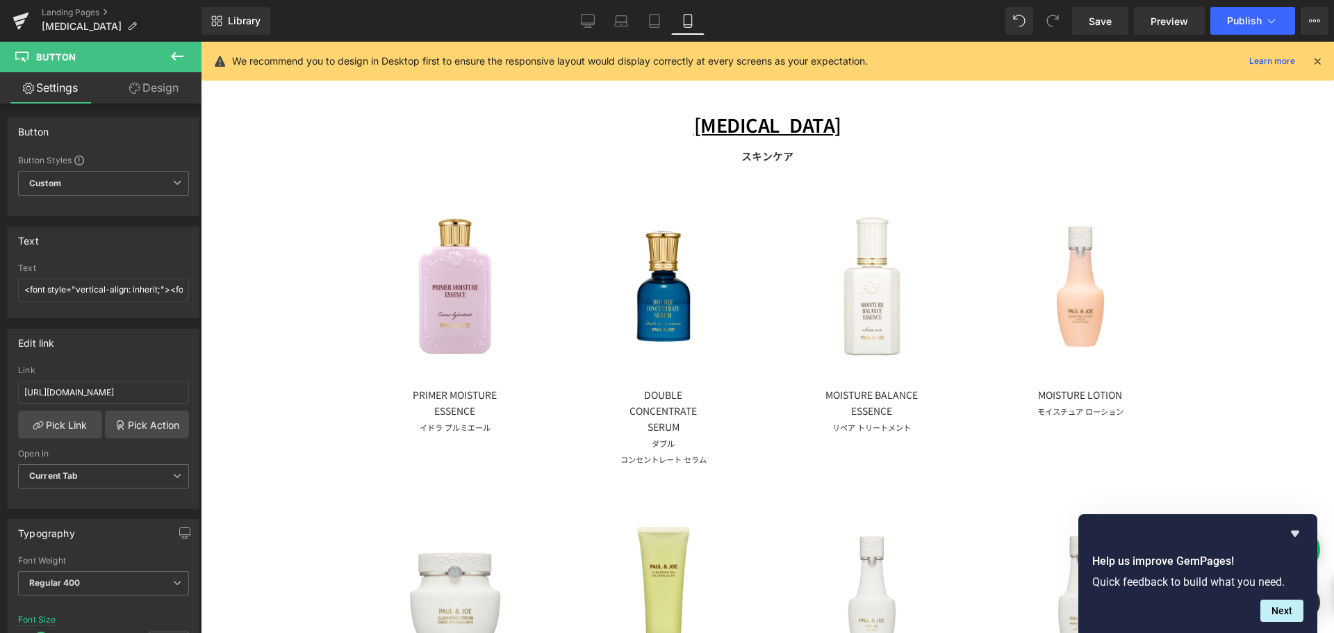
type input "10"
type input "100"
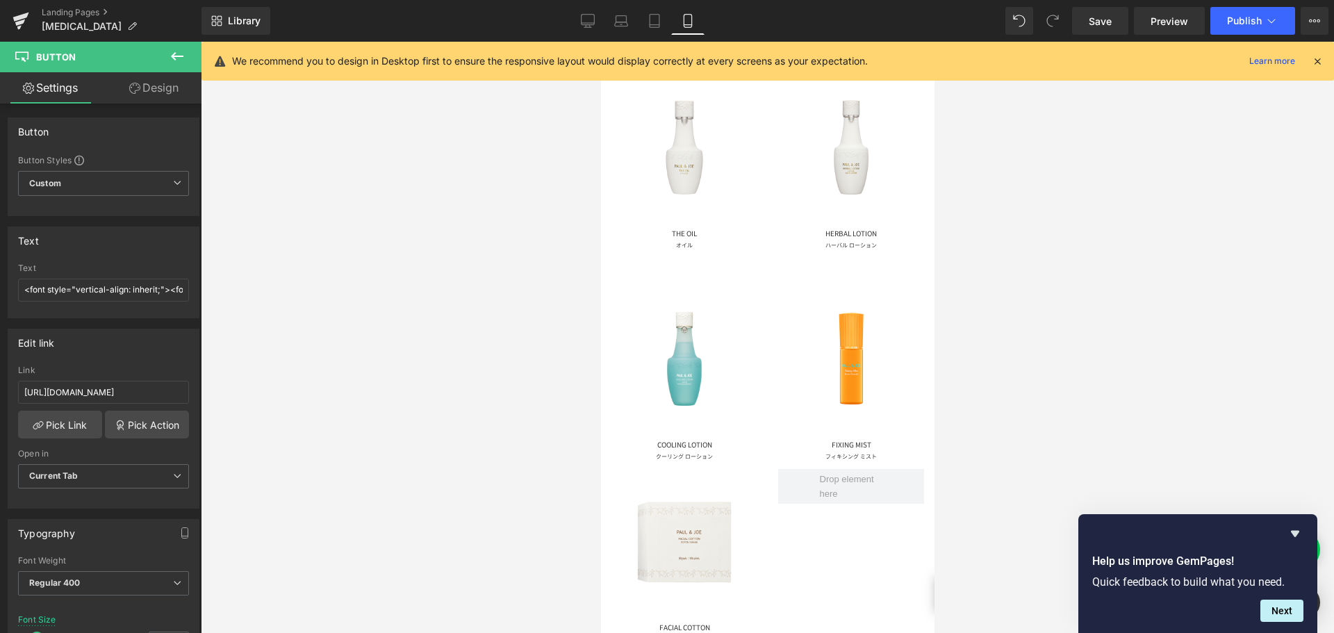
scroll to position [556, 0]
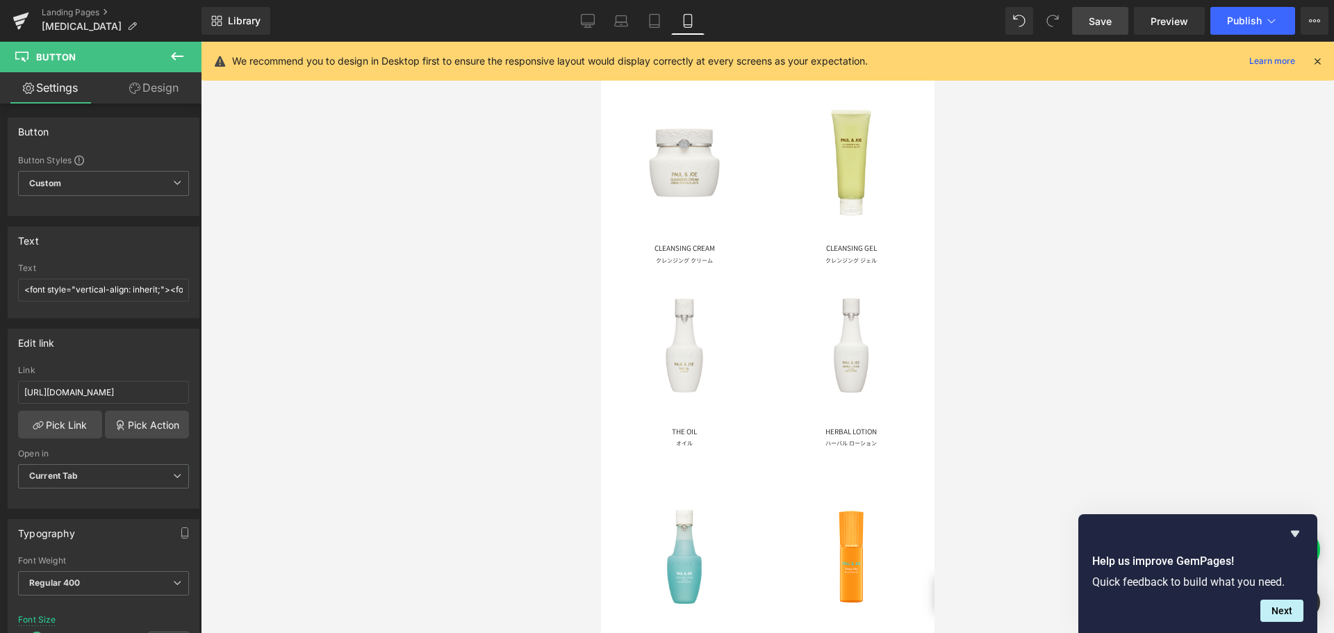
click at [1103, 28] on span "Save" at bounding box center [1100, 21] width 23 height 15
click at [18, 19] on icon at bounding box center [21, 17] width 16 height 9
